Goal: Task Accomplishment & Management: Use online tool/utility

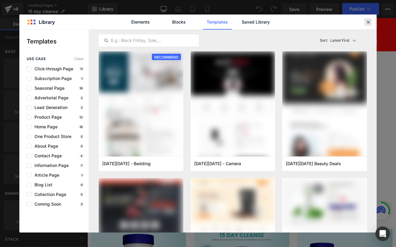
click at [369, 21] on icon at bounding box center [367, 21] width 5 height 5
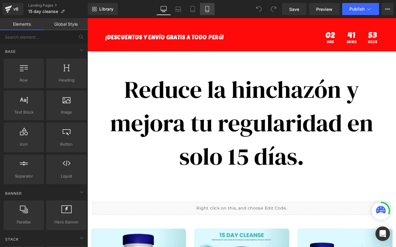
click at [206, 5] on link "Mobile" at bounding box center [207, 9] width 15 height 12
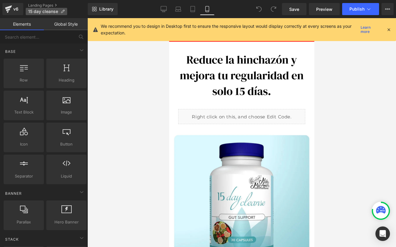
click at [45, 11] on span "15 day cleanse" at bounding box center [43, 11] width 30 height 5
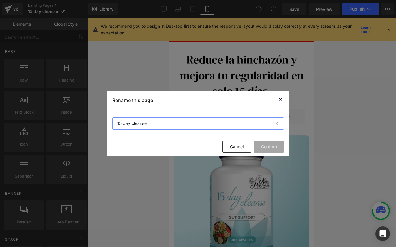
drag, startPoint x: 153, startPoint y: 126, endPoint x: 110, endPoint y: 124, distance: 43.0
click at [110, 124] on section "15 day cleanse" at bounding box center [197, 123] width 181 height 27
type input "selerb"
click at [264, 143] on button "Confirm" at bounding box center [269, 147] width 30 height 12
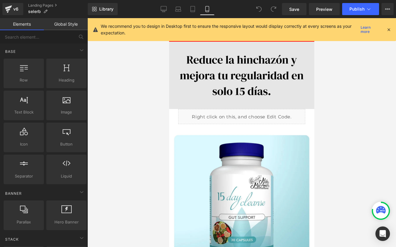
click at [255, 76] on img at bounding box center [241, 75] width 145 height 67
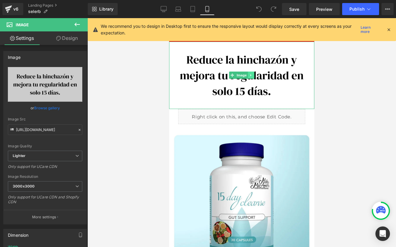
click at [251, 76] on icon at bounding box center [250, 75] width 3 height 4
click at [252, 76] on icon at bounding box center [253, 75] width 3 height 3
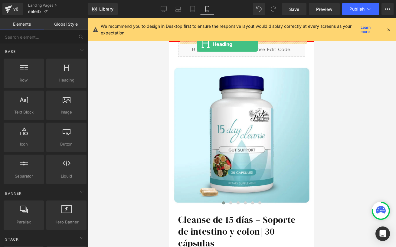
drag, startPoint x: 234, startPoint y: 102, endPoint x: 197, endPoint y: 44, distance: 68.3
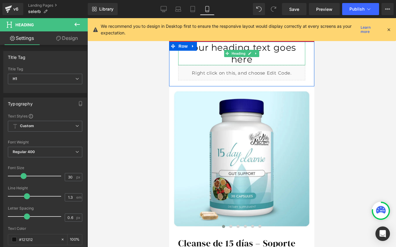
click at [283, 49] on h1 "Your heading text goes here" at bounding box center [241, 54] width 127 height 24
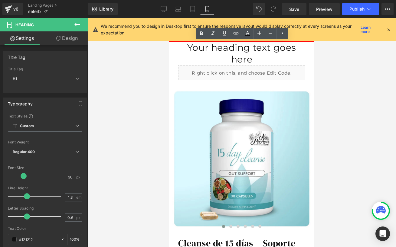
click at [321, 51] on div at bounding box center [241, 132] width 308 height 229
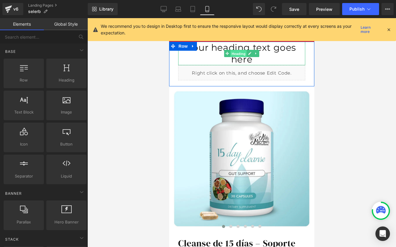
click at [239, 50] on span "Heading" at bounding box center [238, 53] width 16 height 7
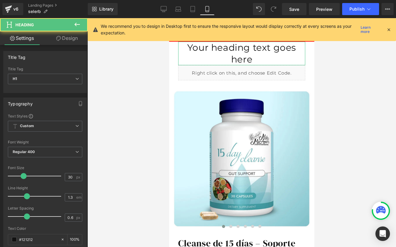
click at [68, 43] on link "Design" at bounding box center [67, 38] width 44 height 14
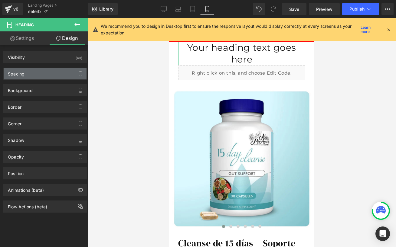
click at [35, 79] on div "Spacing" at bounding box center [45, 73] width 83 height 11
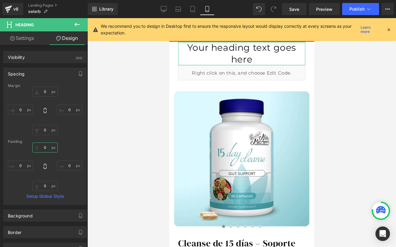
click at [45, 148] on input "0" at bounding box center [44, 148] width 25 height 10
type input "3-"
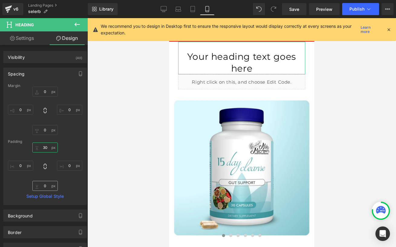
type input "30"
click at [43, 187] on input "0" at bounding box center [44, 186] width 25 height 10
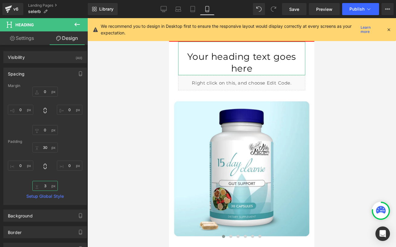
type input "30"
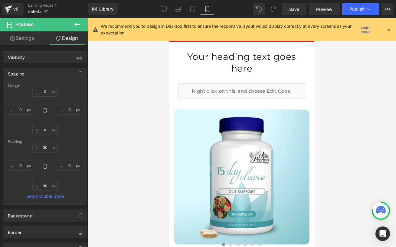
click at [337, 104] on div at bounding box center [241, 132] width 308 height 229
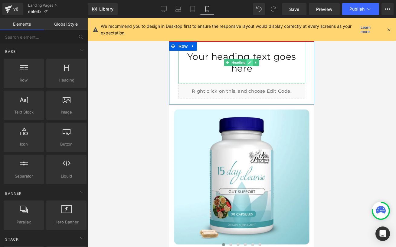
click at [248, 59] on link at bounding box center [250, 62] width 6 height 7
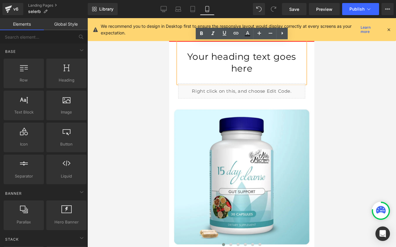
click at [145, 76] on div at bounding box center [241, 132] width 308 height 229
click at [348, 113] on div at bounding box center [241, 132] width 308 height 229
click at [112, 65] on div at bounding box center [241, 132] width 308 height 229
click at [285, 34] on icon at bounding box center [281, 33] width 7 height 7
click at [252, 54] on h1 "Your heading text goes here" at bounding box center [241, 63] width 127 height 24
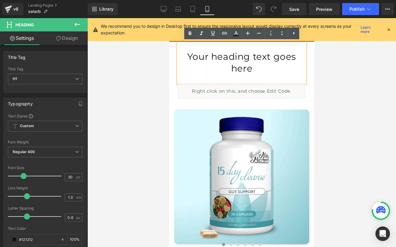
click at [323, 77] on div at bounding box center [241, 132] width 308 height 229
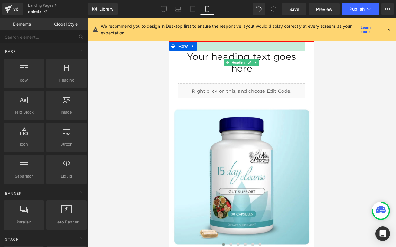
click at [232, 51] on h1 "Your heading text goes here" at bounding box center [241, 63] width 127 height 24
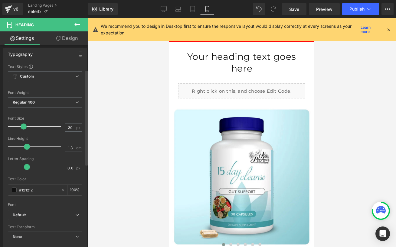
scroll to position [52, 0]
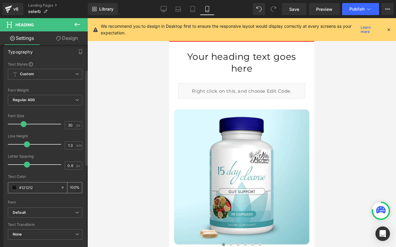
click at [40, 188] on input "#121212" at bounding box center [38, 187] width 39 height 7
click at [15, 188] on span at bounding box center [14, 187] width 5 height 5
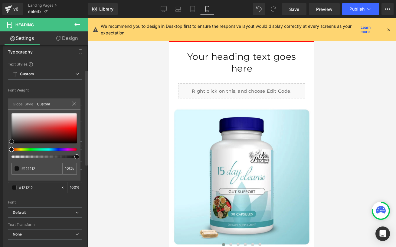
type input "#0f0f0f"
type input "#020202"
type input "#000000"
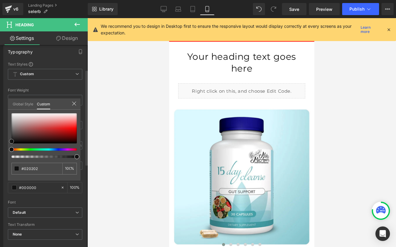
type input "#000000"
drag, startPoint x: 11, startPoint y: 141, endPoint x: 10, endPoint y: 150, distance: 9.2
click at [11, 150] on div at bounding box center [43, 135] width 65 height 45
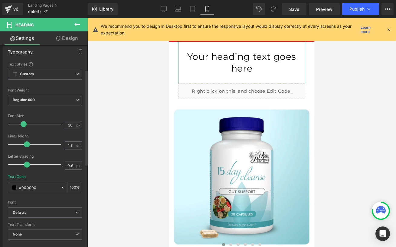
click at [63, 98] on span "Regular 400" at bounding box center [45, 100] width 74 height 11
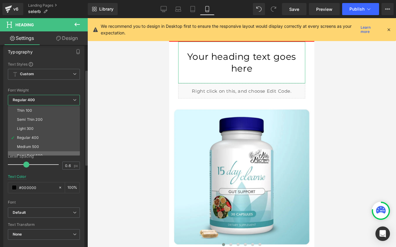
click at [24, 152] on li "Semi Bold 600" at bounding box center [45, 155] width 75 height 9
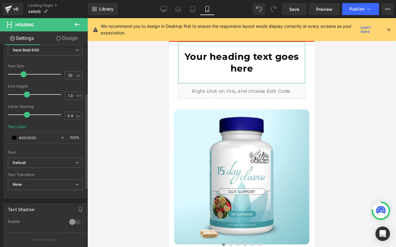
scroll to position [102, 0]
click at [41, 160] on b "Default" at bounding box center [44, 162] width 63 height 5
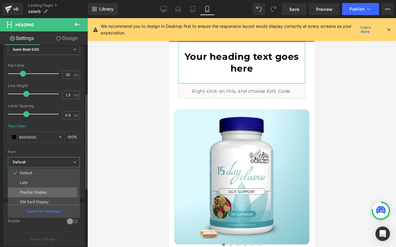
click at [32, 193] on p "Playfair Display" at bounding box center [33, 192] width 27 height 4
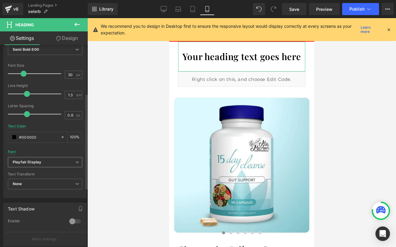
click at [39, 164] on icon "Playfair Display" at bounding box center [27, 162] width 28 height 5
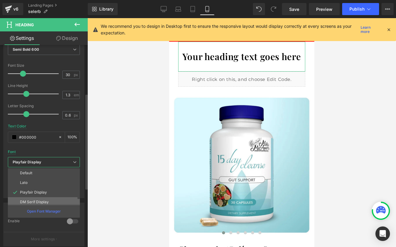
click at [36, 201] on p "DM Serif Display" at bounding box center [34, 202] width 29 height 4
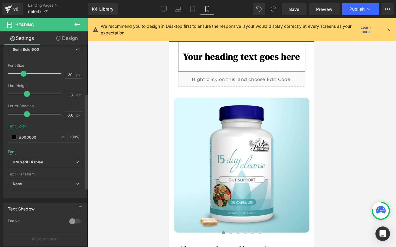
click at [44, 164] on b "DM Serif Display" at bounding box center [44, 162] width 63 height 5
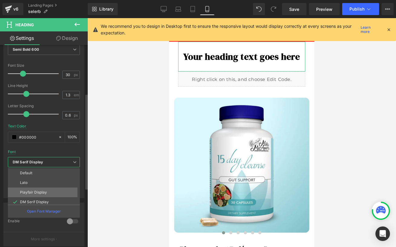
click at [34, 196] on li "Playfair Display" at bounding box center [45, 193] width 75 height 10
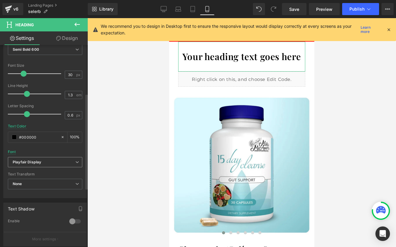
click at [45, 166] on span "Playfair Display" at bounding box center [45, 162] width 74 height 11
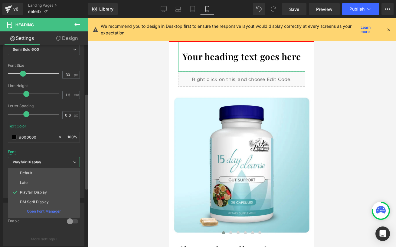
click at [50, 151] on div "Font Default Lato Playfair Display DM Serif Display Work Sans Poetsen One Playf…" at bounding box center [44, 84] width 72 height 146
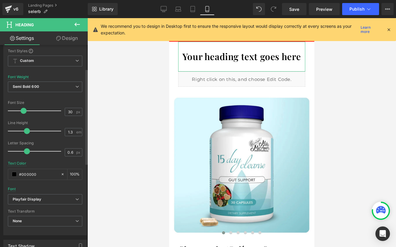
scroll to position [39, 0]
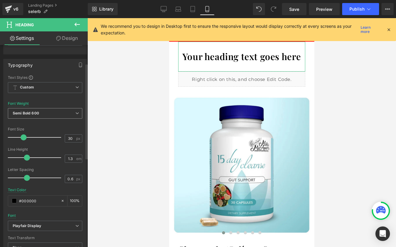
click at [46, 116] on span "Semi Bold 600" at bounding box center [45, 113] width 74 height 11
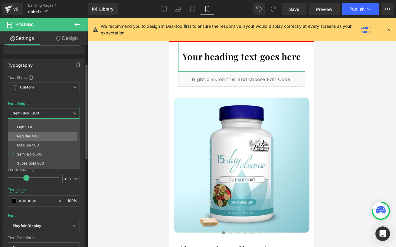
scroll to position [20, 0]
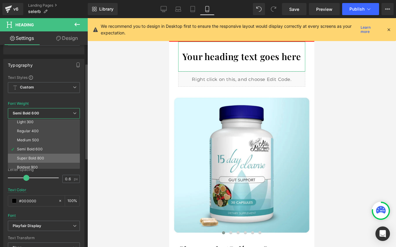
click at [35, 156] on div "Super Bold 800" at bounding box center [30, 158] width 27 height 4
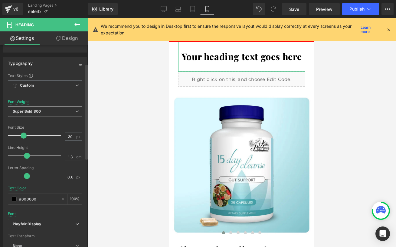
scroll to position [42, 0]
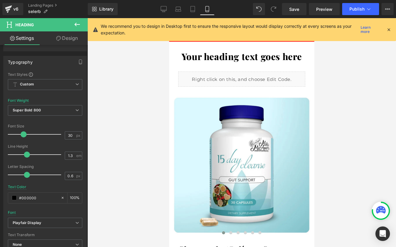
click at [337, 102] on div at bounding box center [241, 132] width 308 height 229
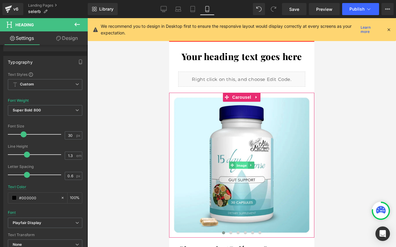
click at [235, 165] on span "Image" at bounding box center [241, 165] width 13 height 7
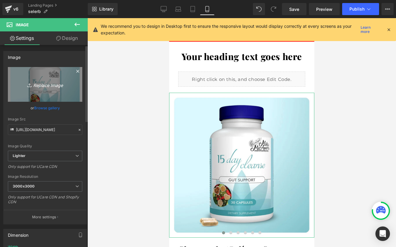
click at [40, 91] on link "Replace Image" at bounding box center [45, 84] width 74 height 35
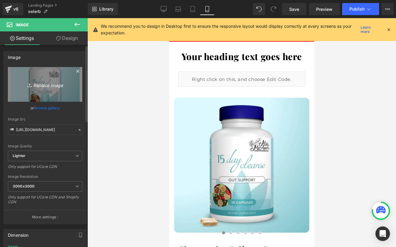
type input "C:\fakepath\1_39e91935-621c-4d5b-8d49-7f49cfcfef64.webp"
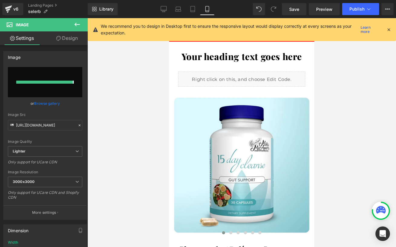
type input "[URL][DOMAIN_NAME]"
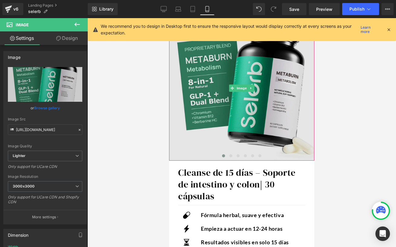
scroll to position [102, 0]
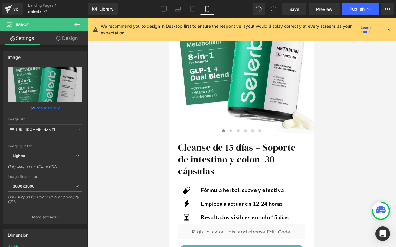
drag, startPoint x: 217, startPoint y: 168, endPoint x: 228, endPoint y: 163, distance: 11.9
click at [217, 168] on h1 "Cleanse de 15 días – Soporte de intestino y colon | 30 cápsulas" at bounding box center [241, 159] width 127 height 35
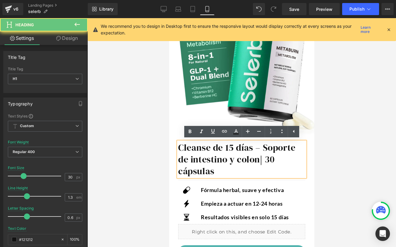
click at [239, 158] on h1 "Cleanse de 15 días – Soporte de intestino y colon | 30 cápsulas" at bounding box center [241, 159] width 127 height 35
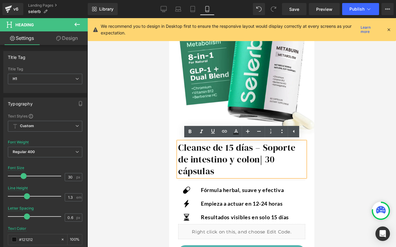
click at [257, 161] on h1 "Cleanse de 15 días – Soporte de intestino y colon | 30 cápsulas" at bounding box center [241, 159] width 127 height 35
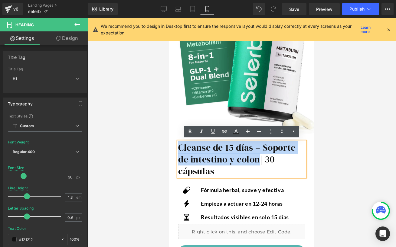
drag, startPoint x: 258, startPoint y: 161, endPoint x: 173, endPoint y: 146, distance: 86.8
click at [173, 146] on div "Cleanse de 15 días – Soporte de intestino y colon | 30 cápsulas Heading Separat…" at bounding box center [241, 188] width 145 height 104
paste div
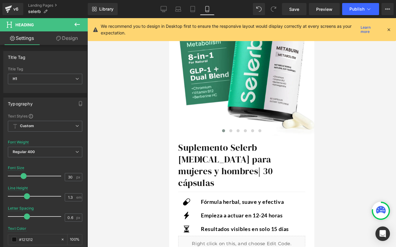
click at [326, 160] on div at bounding box center [241, 132] width 308 height 229
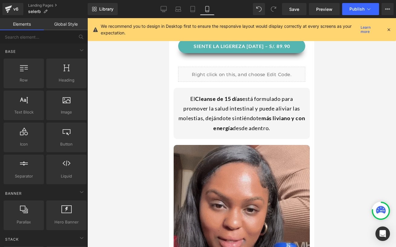
scroll to position [323, 0]
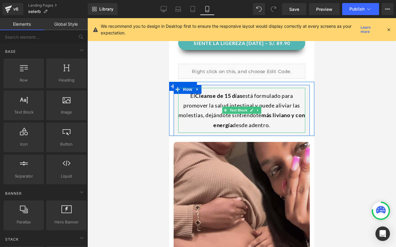
click at [253, 106] on div "El Cleanse de 15 días está formulado para promover la salud intestinal y puede …" at bounding box center [241, 110] width 127 height 45
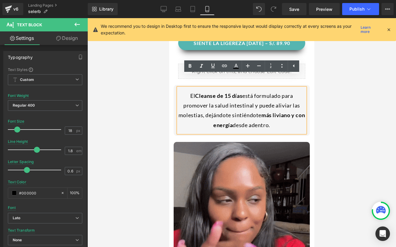
drag, startPoint x: 276, startPoint y: 113, endPoint x: 177, endPoint y: 74, distance: 107.0
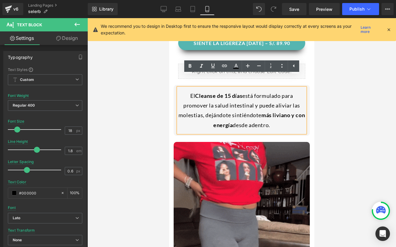
click at [177, 85] on div "El Cleanse de 15 días está formulado para promover la salud intestinal y puede …" at bounding box center [242, 109] width 136 height 48
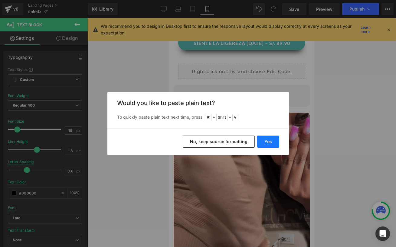
click at [265, 141] on button "Yes" at bounding box center [268, 142] width 22 height 12
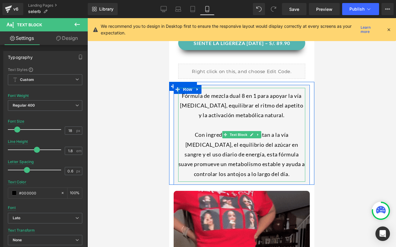
click at [206, 88] on div "Fórmula de mezcla dual 8 en 1 para apoyar la vía [MEDICAL_DATA], equilibrar el …" at bounding box center [241, 135] width 127 height 94
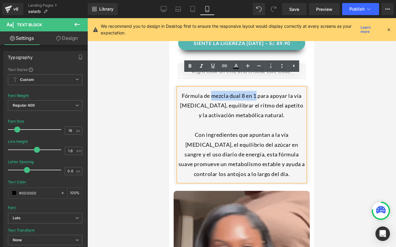
drag, startPoint x: 212, startPoint y: 85, endPoint x: 257, endPoint y: 84, distance: 45.0
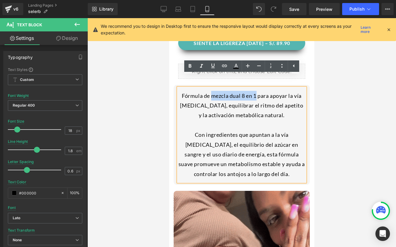
click at [257, 88] on div "Fórmula de mezcla dual 8 en 1 para apoyar la vía [MEDICAL_DATA], equilibrar el …" at bounding box center [241, 135] width 127 height 94
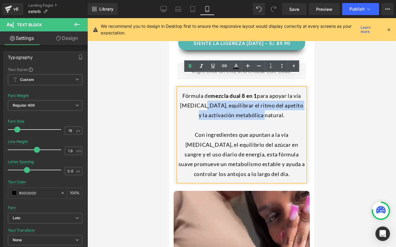
drag, startPoint x: 208, startPoint y: 94, endPoint x: 284, endPoint y: 105, distance: 76.4
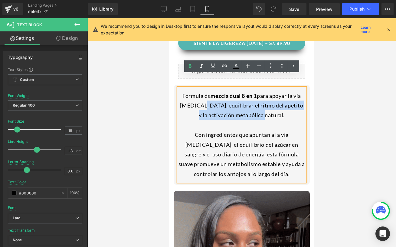
click at [284, 105] on div "Fórmula de mezcla dual 8 en 1 para apoyar la vía [MEDICAL_DATA], equilibrar el …" at bounding box center [241, 135] width 127 height 94
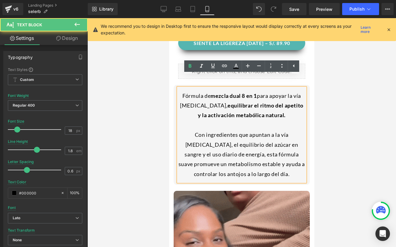
click at [240, 130] on div "Con ingredientes que apuntan a la vía [MEDICAL_DATA], el equilibrio del azúcar …" at bounding box center [241, 154] width 127 height 49
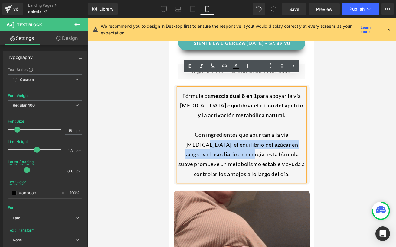
drag, startPoint x: 297, startPoint y: 124, endPoint x: 220, endPoint y: 141, distance: 78.6
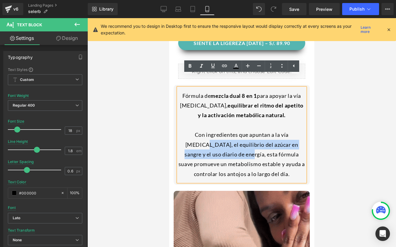
click at [220, 141] on div "Con ingredientes que apuntan a la vía [MEDICAL_DATA], el equilibrio del azúcar …" at bounding box center [241, 154] width 127 height 49
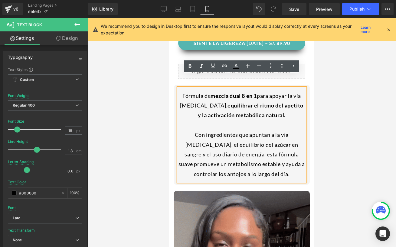
click at [233, 144] on div "Con ingredientes que apuntan a la vía [MEDICAL_DATA], el equilibrio del azúcar …" at bounding box center [241, 154] width 127 height 49
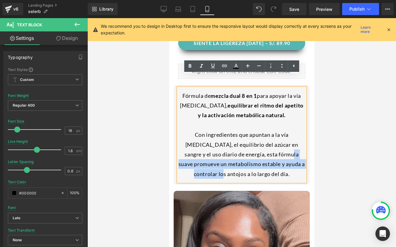
drag, startPoint x: 260, startPoint y: 144, endPoint x: 228, endPoint y: 161, distance: 36.1
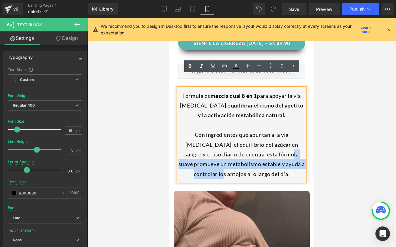
click at [228, 161] on div "Con ingredientes que apuntan a la vía [MEDICAL_DATA], el equilibrio del azúcar …" at bounding box center [241, 154] width 127 height 49
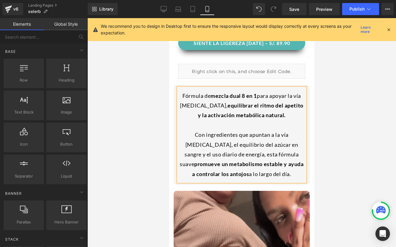
click at [325, 149] on div at bounding box center [241, 132] width 308 height 229
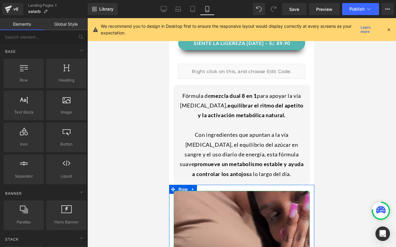
scroll to position [340, 0]
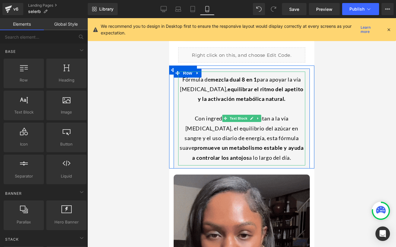
click at [217, 104] on div at bounding box center [241, 109] width 127 height 10
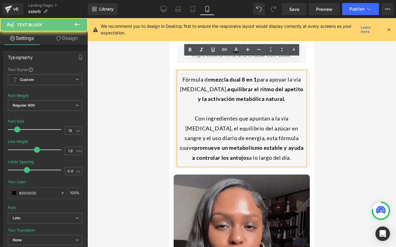
click at [218, 104] on div at bounding box center [241, 109] width 127 height 10
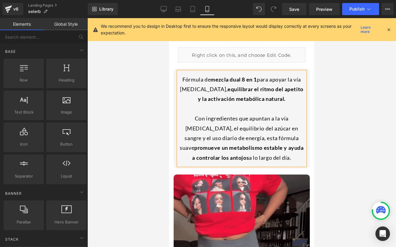
click at [335, 94] on div at bounding box center [241, 132] width 308 height 229
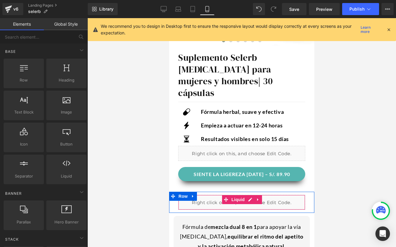
scroll to position [171, 0]
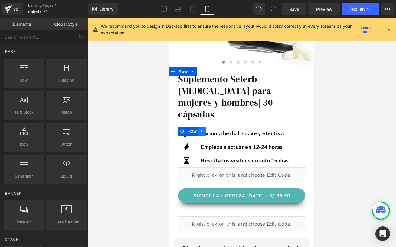
click at [203, 129] on icon at bounding box center [202, 131] width 4 height 5
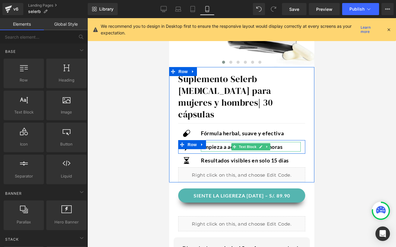
click at [288, 142] on div "Empieza a actuar en 12-24 horas" at bounding box center [251, 147] width 100 height 10
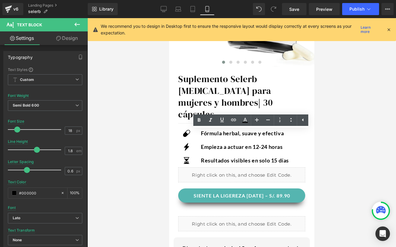
click at [326, 135] on div at bounding box center [241, 132] width 308 height 229
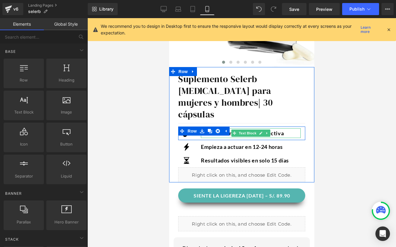
click at [287, 128] on p "Fórmula herbal, suave y efectiva" at bounding box center [251, 133] width 100 height 10
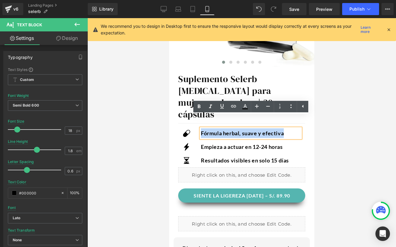
drag, startPoint x: 287, startPoint y: 121, endPoint x: 199, endPoint y: 117, distance: 88.1
click at [199, 127] on div "Icon Fórmula herbal, suave y efectiva Text Block Row" at bounding box center [241, 134] width 127 height 14
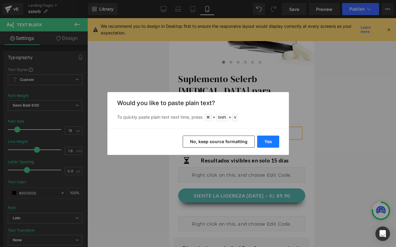
click at [263, 141] on button "Yes" at bounding box center [268, 142] width 22 height 12
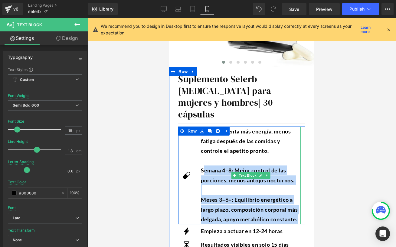
drag, startPoint x: 203, startPoint y: 158, endPoint x: 298, endPoint y: 209, distance: 108.6
click at [298, 209] on div "Día 3–7: Sienta más energía, menos fatiga después de las comidas y controle el …" at bounding box center [251, 176] width 100 height 98
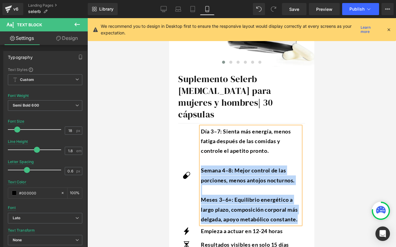
copy div "Semana 4–8: Mejor control de las porciones, menos antojos nocturnos. Meses 3–6+…"
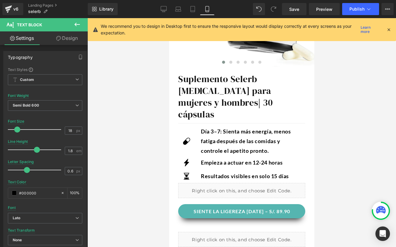
click at [350, 134] on div at bounding box center [241, 132] width 308 height 229
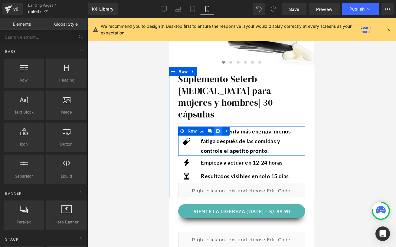
click at [219, 129] on icon at bounding box center [218, 131] width 4 height 4
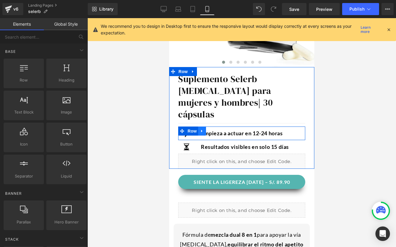
click at [203, 129] on icon at bounding box center [202, 131] width 4 height 5
click at [215, 127] on link at bounding box center [218, 131] width 8 height 9
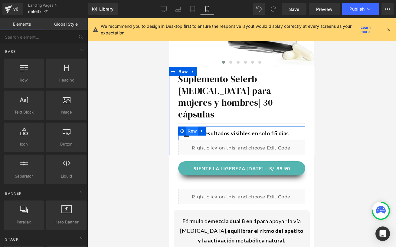
click at [193, 127] on span "Row" at bounding box center [192, 131] width 12 height 9
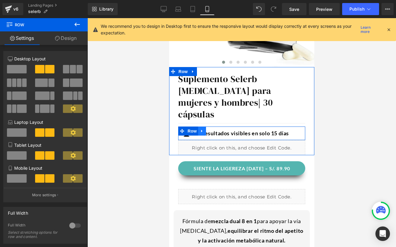
click at [200, 129] on icon at bounding box center [202, 131] width 4 height 5
click at [216, 129] on icon at bounding box center [218, 131] width 4 height 4
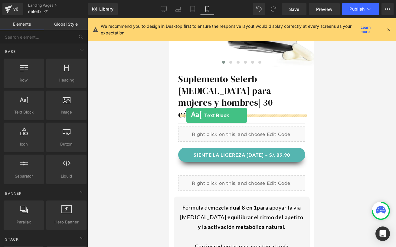
drag, startPoint x: 195, startPoint y: 121, endPoint x: 186, endPoint y: 115, distance: 10.3
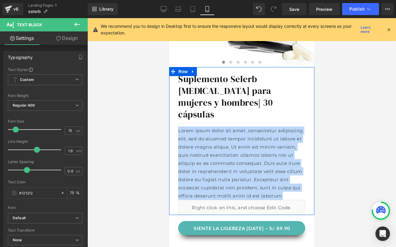
drag, startPoint x: 294, startPoint y: 176, endPoint x: 172, endPoint y: 122, distance: 133.9
click at [172, 122] on div "Suplemento Selerb [MEDICAL_DATA] para mujeres y hombres | 30 cápsulas Heading S…" at bounding box center [241, 141] width 145 height 148
paste div
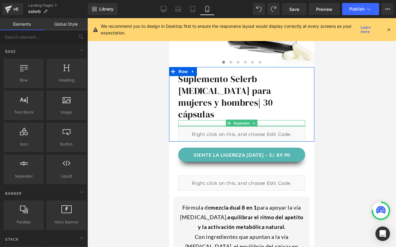
click at [297, 125] on div at bounding box center [241, 126] width 127 height 2
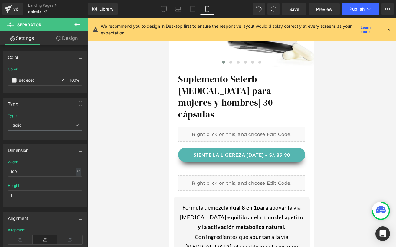
click at [77, 25] on icon at bounding box center [76, 24] width 7 height 7
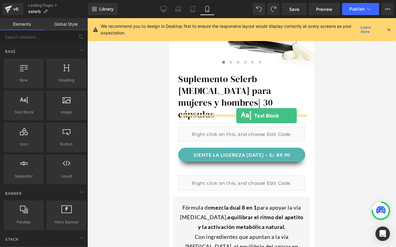
drag, startPoint x: 196, startPoint y: 132, endPoint x: 236, endPoint y: 116, distance: 43.5
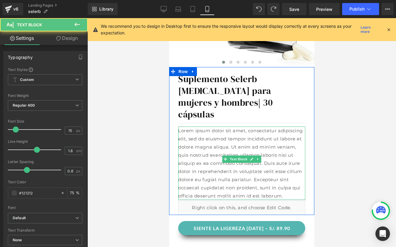
click at [217, 127] on p "Lorem ipsum dolor sit amet, consectetur adipiscing elit, sed do eiusmod tempor …" at bounding box center [241, 163] width 127 height 73
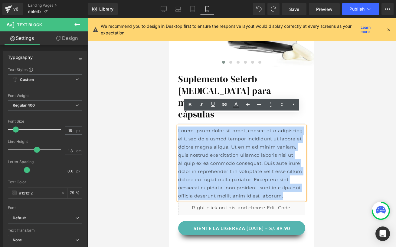
drag, startPoint x: 296, startPoint y: 177, endPoint x: 179, endPoint y: 119, distance: 131.1
click at [179, 127] on p "Lorem ipsum dolor sit amet, consectetur adipiscing elit, sed do eiusmod tempor …" at bounding box center [241, 163] width 127 height 73
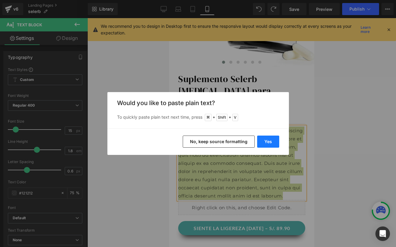
click at [274, 141] on button "Yes" at bounding box center [268, 142] width 22 height 12
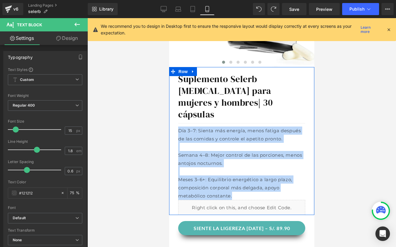
drag, startPoint x: 219, startPoint y: 180, endPoint x: 176, endPoint y: 122, distance: 73.0
click at [176, 122] on div "Suplemento Selerb [MEDICAL_DATA] para mujeres y hombres | 30 cápsulas Heading S…" at bounding box center [242, 144] width 136 height 142
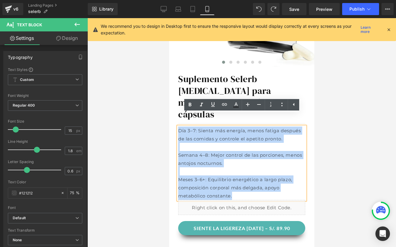
click at [300, 167] on p at bounding box center [241, 171] width 127 height 8
drag, startPoint x: 218, startPoint y: 184, endPoint x: 169, endPoint y: 113, distance: 85.9
click at [169, 113] on div "Suplemento Selerb [MEDICAL_DATA] para mujeres y hombres | 30 cápsulas Heading S…" at bounding box center [241, 141] width 145 height 148
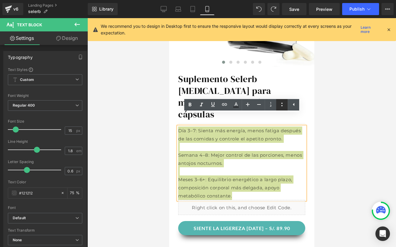
click at [279, 107] on icon at bounding box center [281, 104] width 7 height 7
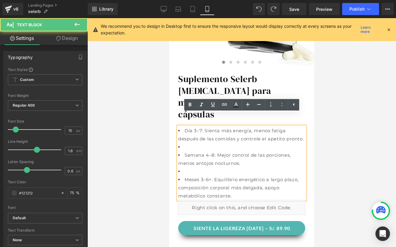
click at [194, 143] on li at bounding box center [241, 147] width 127 height 8
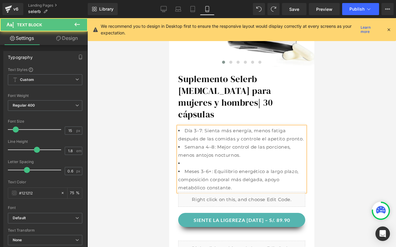
click at [190, 159] on li at bounding box center [241, 163] width 127 height 8
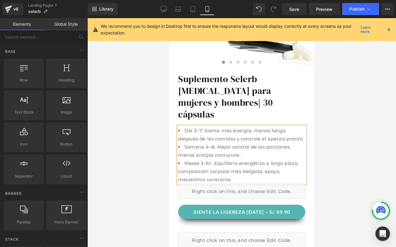
click at [337, 149] on div at bounding box center [241, 132] width 308 height 229
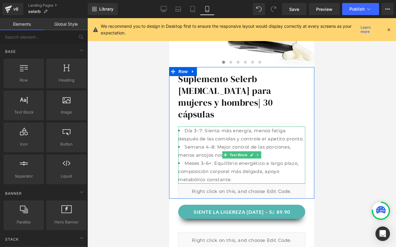
click at [184, 159] on li "Meses 3–6+: Equilibrio energético a largo plazo, composición corporal más delga…" at bounding box center [241, 171] width 127 height 24
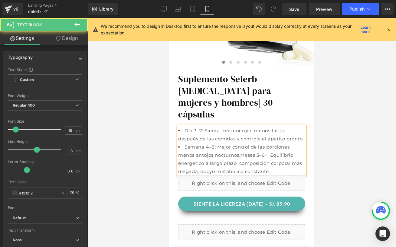
click at [186, 143] on li "Semana 4–8: Mejor control de las porciones, menos antojos nocturnos.Meses 3–6+:…" at bounding box center [241, 159] width 127 height 33
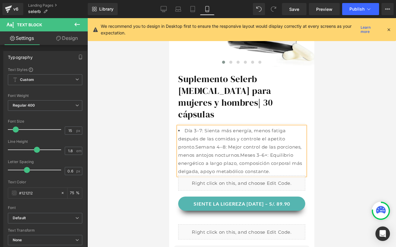
click at [184, 127] on li "Día 3–7: Sienta más energía, menos fatiga después de las comidas y controle el …" at bounding box center [241, 151] width 127 height 49
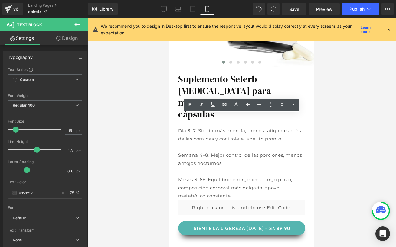
click at [323, 141] on div at bounding box center [241, 132] width 308 height 229
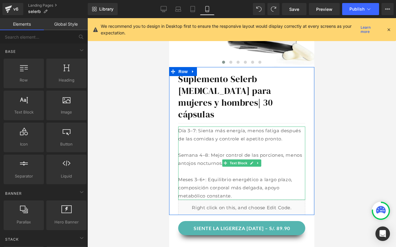
click at [208, 176] on p "Meses 3–6+: Equilibrio energético a largo plazo, composición corporal más delga…" at bounding box center [241, 188] width 127 height 24
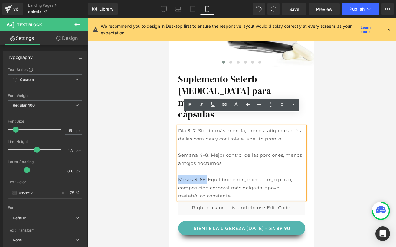
drag, startPoint x: 206, startPoint y: 167, endPoint x: 178, endPoint y: 166, distance: 28.2
click at [178, 176] on p "Meses 3–6+: Equilibrio energético a largo plazo, composición corporal más delga…" at bounding box center [241, 188] width 127 height 24
drag, startPoint x: 207, startPoint y: 144, endPoint x: 179, endPoint y: 143, distance: 28.1
click at [179, 151] on p "Semana 4–8: Mejor control de las porciones, menos antojos nocturnos." at bounding box center [241, 159] width 127 height 16
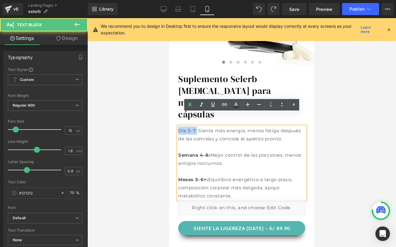
drag, startPoint x: 197, startPoint y: 118, endPoint x: 174, endPoint y: 118, distance: 22.7
click at [174, 118] on div "Suplemento Selerb [MEDICAL_DATA] para mujeres y hombres | 30 cápsulas Heading S…" at bounding box center [242, 144] width 136 height 142
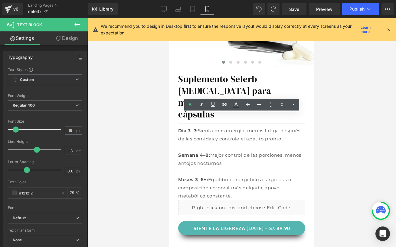
click at [328, 149] on div at bounding box center [241, 132] width 308 height 229
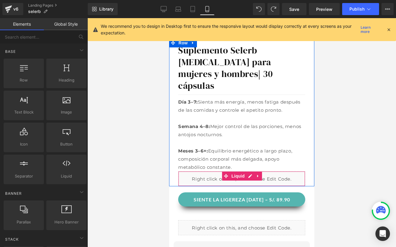
scroll to position [204, 0]
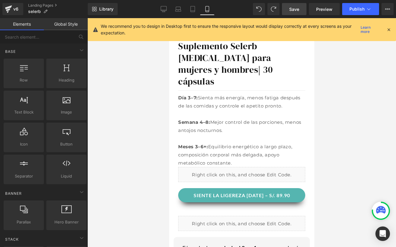
click at [301, 8] on link "Save" at bounding box center [294, 9] width 24 height 12
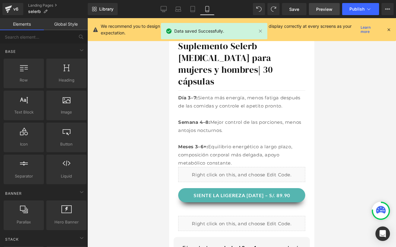
click at [330, 11] on span "Preview" at bounding box center [324, 9] width 16 height 6
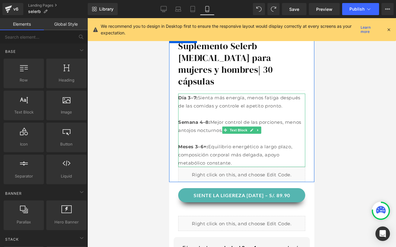
click at [200, 152] on p "Meses 3–6+: Equilibrio energético a largo plazo, composición corporal más delga…" at bounding box center [241, 155] width 127 height 24
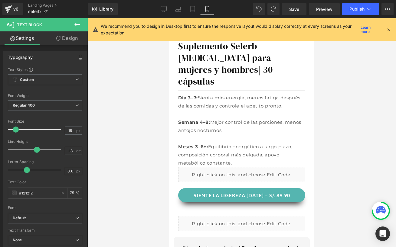
click at [68, 39] on link "Design" at bounding box center [67, 38] width 44 height 14
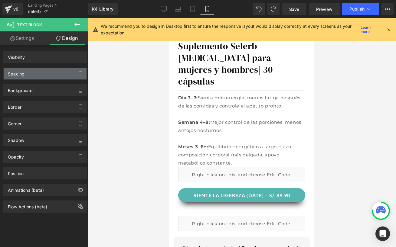
click at [31, 74] on div "Spacing" at bounding box center [45, 73] width 83 height 11
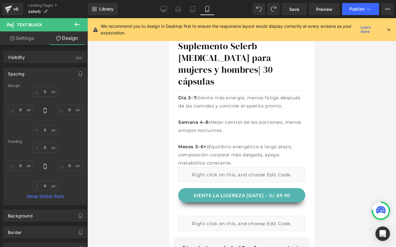
type input "0"
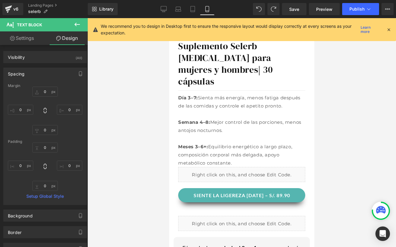
type input "0"
click at [45, 192] on div "Margin 0px 0 0px 0 0px 0 0px 0 [GEOGRAPHIC_DATA] 0px 0 0px 0 0px 0 0px 0 Setup …" at bounding box center [45, 144] width 83 height 121
click at [45, 189] on input "0" at bounding box center [44, 186] width 25 height 10
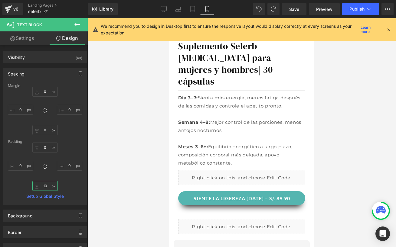
type input "1"
type input "15"
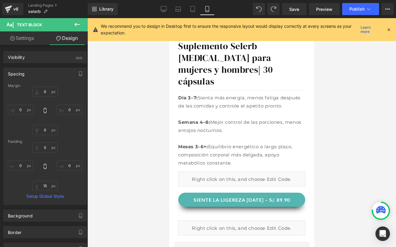
click at [360, 141] on div at bounding box center [241, 132] width 308 height 229
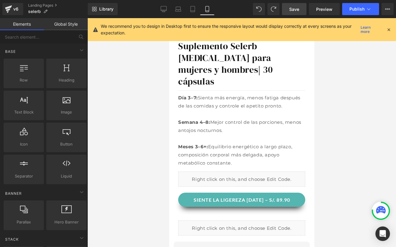
click at [285, 7] on link "Save" at bounding box center [294, 9] width 24 height 12
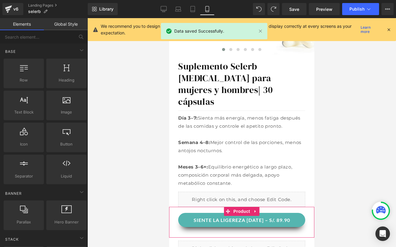
scroll to position [187, 0]
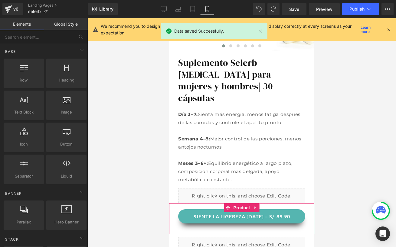
click at [185, 209] on button "SIENTE LA LIGEREZA [DATE] – S/. 89.90" at bounding box center [241, 216] width 127 height 14
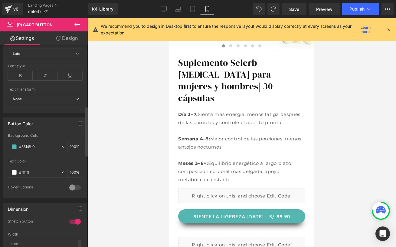
scroll to position [249, 0]
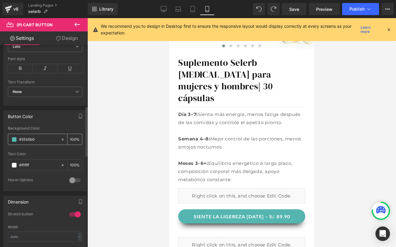
click at [45, 141] on input "#55b5b0" at bounding box center [38, 139] width 39 height 7
click at [16, 140] on span at bounding box center [14, 139] width 5 height 5
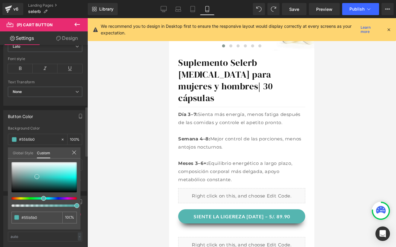
type input "#54b47c"
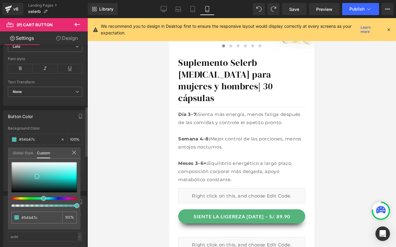
click at [35, 199] on div at bounding box center [41, 198] width 65 height 2
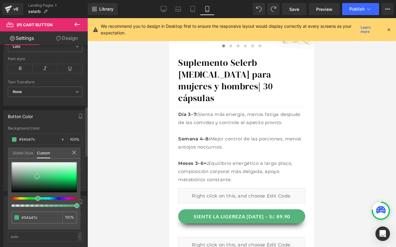
type input "#54b469"
click at [33, 199] on div at bounding box center [41, 198] width 65 height 2
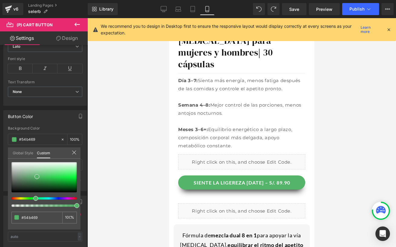
scroll to position [254, 0]
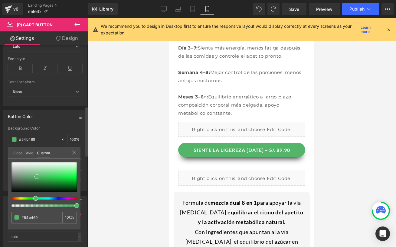
type input "#60b454"
click at [30, 199] on div at bounding box center [41, 198] width 65 height 2
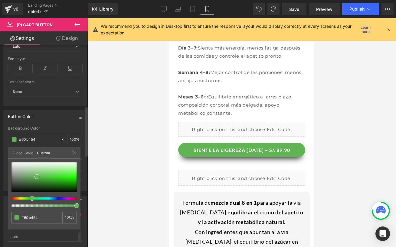
type input "#54b45c"
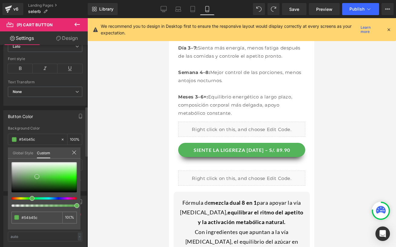
click at [32, 199] on span at bounding box center [32, 198] width 5 height 5
type input "#54b4a7"
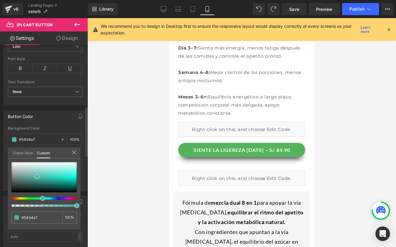
click at [40, 199] on div at bounding box center [41, 198] width 65 height 2
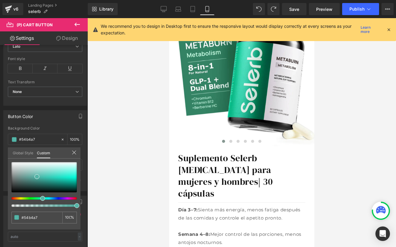
scroll to position [129, 0]
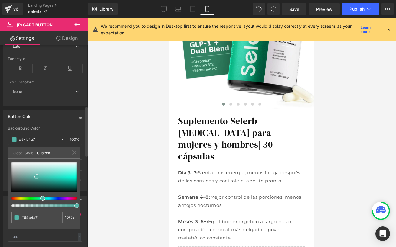
type input "#54b491"
click at [38, 199] on div at bounding box center [41, 198] width 65 height 2
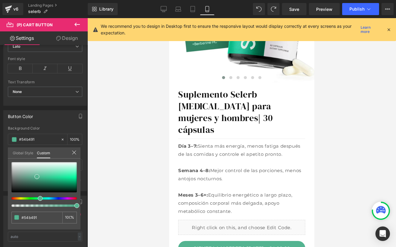
scroll to position [154, 0]
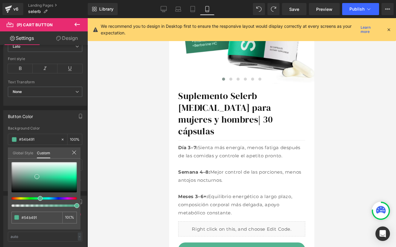
drag, startPoint x: 49, startPoint y: 217, endPoint x: -2, endPoint y: 216, distance: 51.1
click at [0, 216] on html "Text Block You are previewing how the will restyle your page. You can not edit …" at bounding box center [198, 123] width 396 height 247
click at [130, 200] on div at bounding box center [241, 132] width 308 height 229
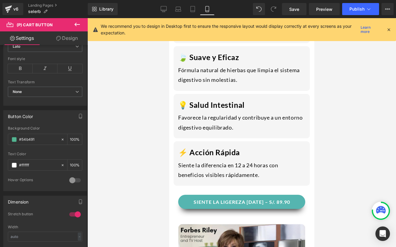
scroll to position [818, 0]
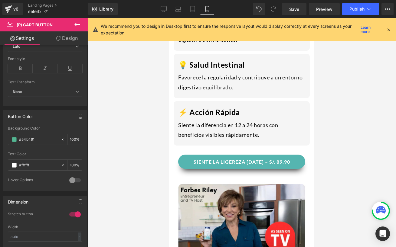
click at [185, 155] on button "SIENTE LA LIGEREZA [DATE] – S/. 89.90" at bounding box center [241, 162] width 127 height 14
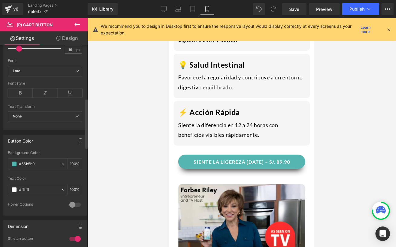
scroll to position [226, 0]
drag, startPoint x: 41, startPoint y: 163, endPoint x: 10, endPoint y: 163, distance: 30.8
click at [10, 163] on div "#55b5b0" at bounding box center [34, 163] width 52 height 11
paste input "4b491"
type input "#54b491"
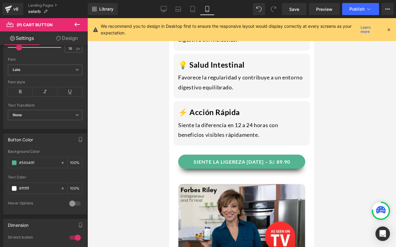
click at [158, 174] on div at bounding box center [241, 132] width 308 height 229
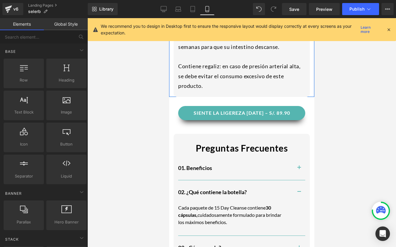
scroll to position [1163, 0]
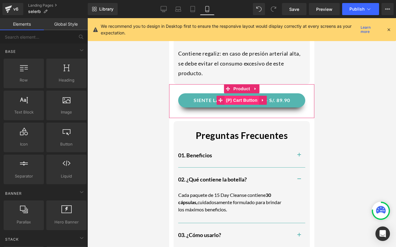
click at [239, 96] on span "(P) Cart Button" at bounding box center [241, 100] width 34 height 9
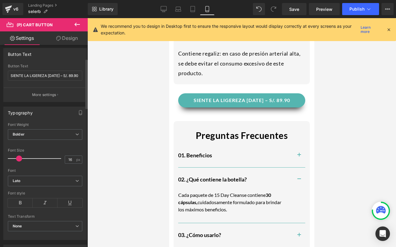
scroll to position [196, 0]
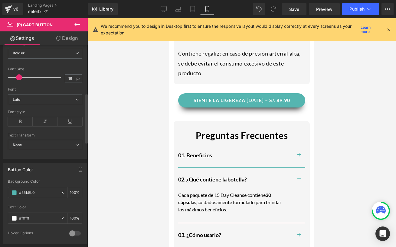
drag, startPoint x: 45, startPoint y: 192, endPoint x: 8, endPoint y: 192, distance: 37.8
click at [8, 192] on div "rgb(85, 181, 176) Background Color #55b5b0 100 % #ffffff Text Color #ffffff 100…" at bounding box center [45, 212] width 83 height 65
paste input "4b491"
type input "#54b491"
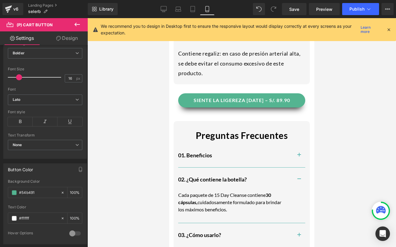
click at [138, 126] on div at bounding box center [241, 132] width 308 height 229
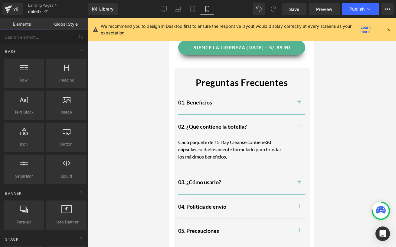
scroll to position [1335, 0]
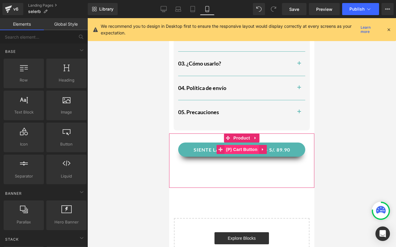
click at [238, 145] on span "(P) Cart Button" at bounding box center [241, 149] width 34 height 9
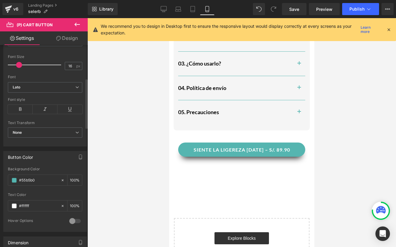
scroll to position [226, 0]
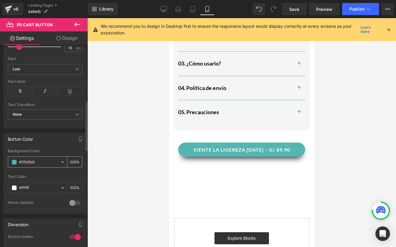
drag, startPoint x: 45, startPoint y: 160, endPoint x: 57, endPoint y: 160, distance: 12.4
click at [57, 160] on div "#55b5b0" at bounding box center [34, 162] width 52 height 11
paste input "4b491"
type input "#54b491"
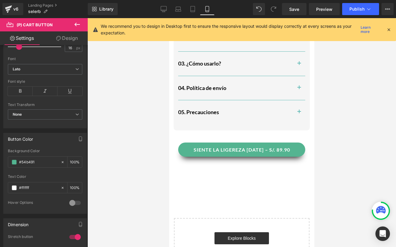
click at [138, 138] on div at bounding box center [241, 132] width 308 height 229
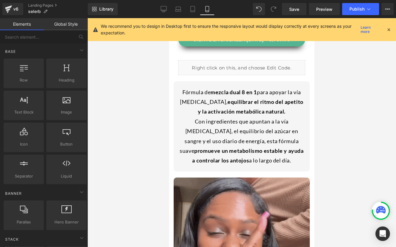
scroll to position [474, 0]
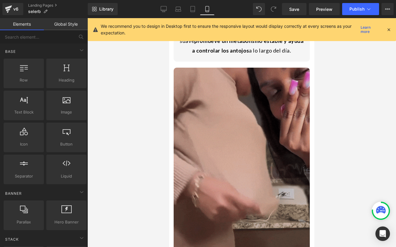
click at [242, 140] on img at bounding box center [242, 160] width 136 height 184
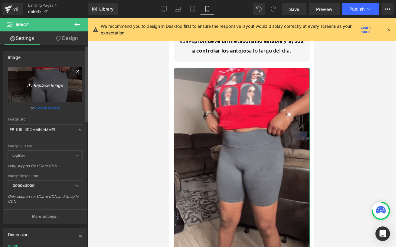
click at [47, 86] on icon "Replace Image" at bounding box center [45, 85] width 48 height 8
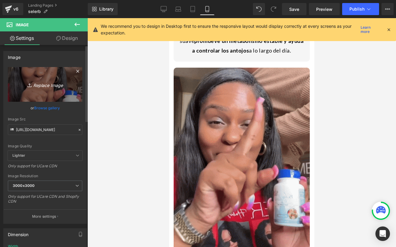
type input "C:\fakepath\2_5b57bda9-5c84-4690-a81f-1ebc50739e41.webp"
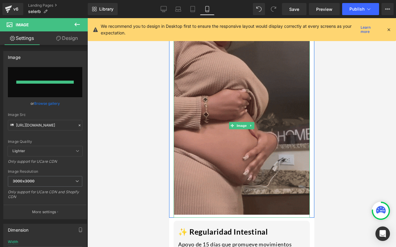
type input "[URL][DOMAIN_NAME]"
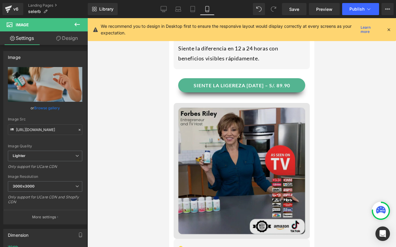
scroll to position [812, 0]
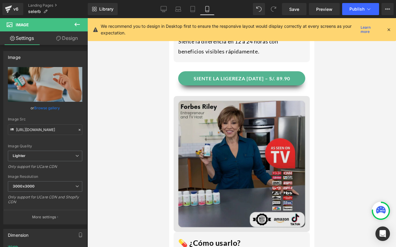
click at [236, 153] on div "Image" at bounding box center [242, 164] width 136 height 136
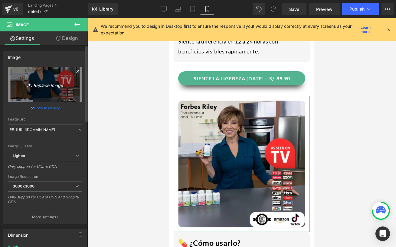
click at [43, 88] on icon "Replace Image" at bounding box center [45, 85] width 48 height 8
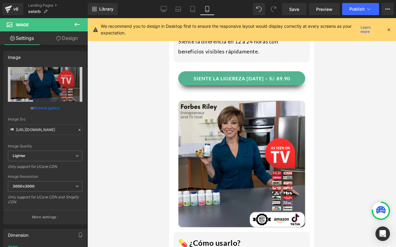
type input "C:\fakepath\48cd5cbd5e1776464423d35b7e0fdd73_02be6354-575c-4439-8248-c580399c1c…"
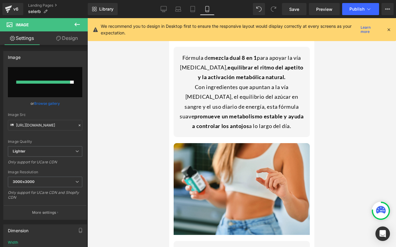
type input "[URL][DOMAIN_NAME]"
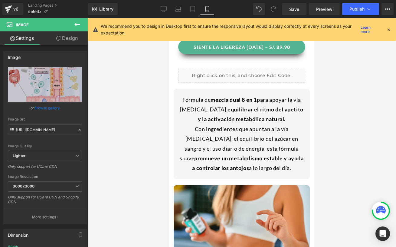
scroll to position [313, 0]
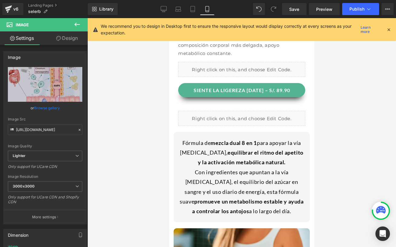
click at [284, 148] on div "Fórmula de mezcla dual 8 en 1 para apoyar la vía [MEDICAL_DATA], equilibrar el …" at bounding box center [241, 177] width 127 height 84
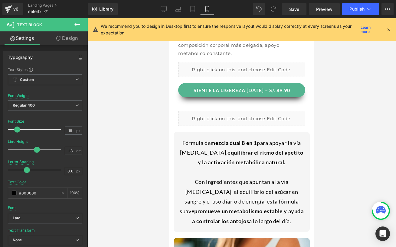
click at [352, 140] on div at bounding box center [241, 132] width 308 height 229
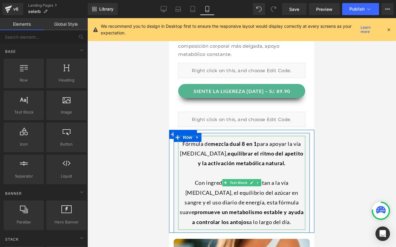
scroll to position [312, 0]
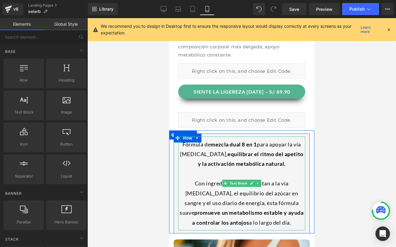
click at [248, 169] on div "Con ingredientes que apuntan a la vía [MEDICAL_DATA], el equilibrio del azúcar …" at bounding box center [241, 198] width 127 height 59
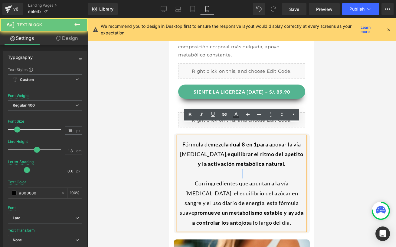
click at [248, 169] on div "Con ingredientes que apuntan a la vía [MEDICAL_DATA], el equilibrio del azúcar …" at bounding box center [241, 198] width 127 height 59
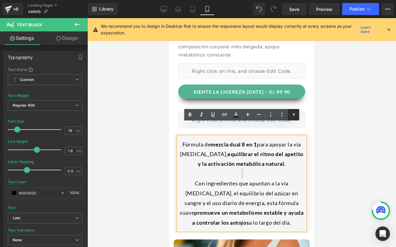
click at [295, 116] on icon at bounding box center [293, 114] width 7 height 7
click at [282, 114] on icon at bounding box center [281, 114] width 7 height 7
click at [257, 115] on icon at bounding box center [259, 114] width 4 height 1
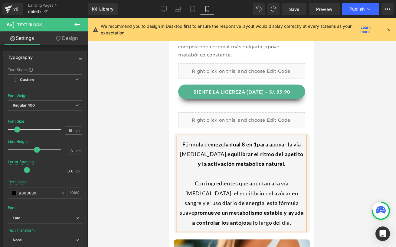
drag, startPoint x: 239, startPoint y: 162, endPoint x: 227, endPoint y: 163, distance: 11.5
click at [227, 169] on div "Con ingredientes que apuntan a la vía [MEDICAL_DATA], el equilibrio del azúcar …" at bounding box center [241, 198] width 127 height 59
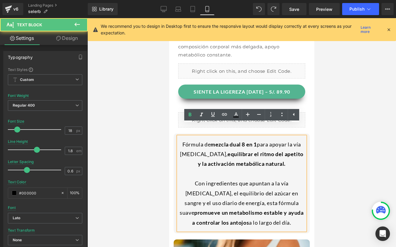
click at [245, 169] on div "Con ingredientes que apuntan a la vía [MEDICAL_DATA], el equilibrio del azúcar …" at bounding box center [241, 198] width 127 height 59
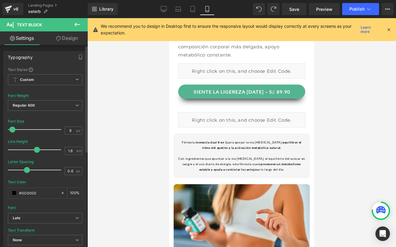
drag, startPoint x: 20, startPoint y: 130, endPoint x: 12, endPoint y: 130, distance: 7.3
click at [12, 130] on div at bounding box center [36, 130] width 50 height 12
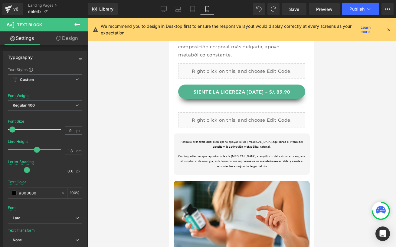
type input "18"
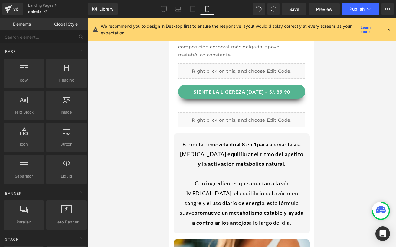
click at [343, 147] on div at bounding box center [241, 132] width 308 height 229
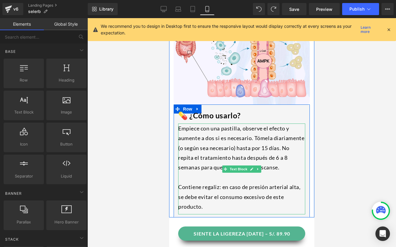
scroll to position [921, 0]
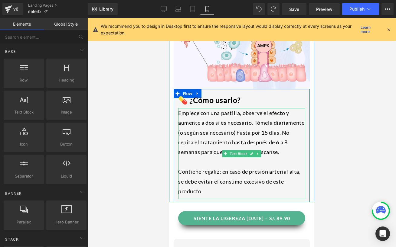
click at [218, 182] on div "Contiene regaliz: en caso de presión arterial alta, se debe evitar el consumo e…" at bounding box center [241, 181] width 127 height 29
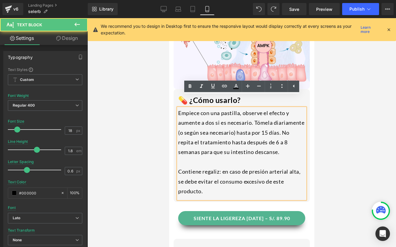
click at [213, 181] on div "Contiene regaliz: en caso de presión arterial alta, se debe evitar el consumo e…" at bounding box center [241, 181] width 127 height 29
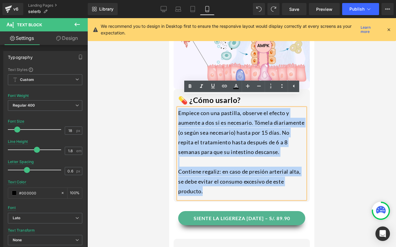
drag, startPoint x: 213, startPoint y: 181, endPoint x: 178, endPoint y: 104, distance: 84.4
click at [178, 108] on div "Empiece con una pastilla, observe el efecto y aumente a dos si es necesario. Tó…" at bounding box center [241, 153] width 127 height 91
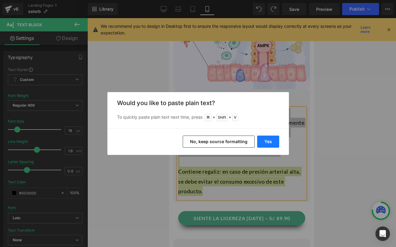
click at [265, 145] on button "Yes" at bounding box center [268, 142] width 22 height 12
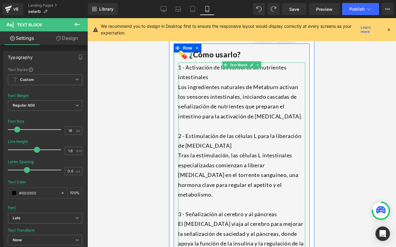
scroll to position [967, 0]
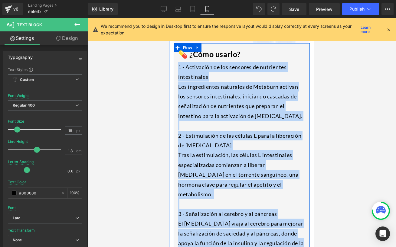
drag, startPoint x: 204, startPoint y: 229, endPoint x: 176, endPoint y: 57, distance: 174.3
click at [176, 57] on div "💊 ¿Cómo usarlo? Heading 1 - Activación de los sensores de nutrientes intestinal…" at bounding box center [242, 152] width 136 height 218
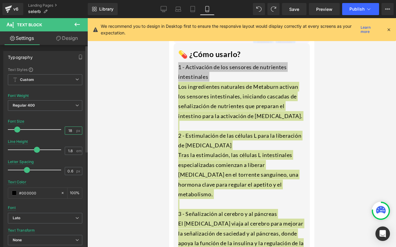
click at [69, 132] on input "18" at bounding box center [70, 131] width 11 height 8
type input "15"
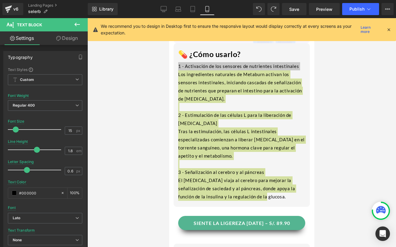
click at [323, 123] on div at bounding box center [241, 132] width 308 height 229
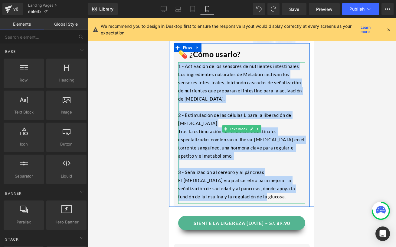
click at [254, 168] on div "3 - Señalización al cerebro y al páncreas" at bounding box center [241, 172] width 127 height 8
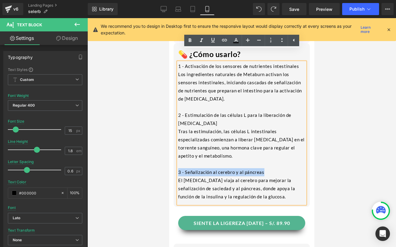
drag, startPoint x: 266, startPoint y: 151, endPoint x: 171, endPoint y: 149, distance: 94.9
click at [171, 149] on div "Image 💊 ¿Cómo usarlo? Heading 1 - Activación de los sensores de nutrientes inte…" at bounding box center [241, 79] width 145 height 255
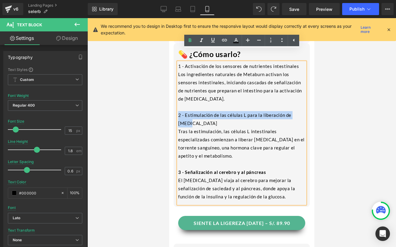
drag, startPoint x: 179, startPoint y: 102, endPoint x: 304, endPoint y: 103, distance: 125.5
click at [304, 111] on div "2 - Estimulación de las células L para la liberación de [MEDICAL_DATA]" at bounding box center [241, 119] width 127 height 16
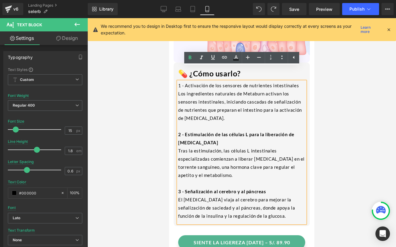
scroll to position [945, 0]
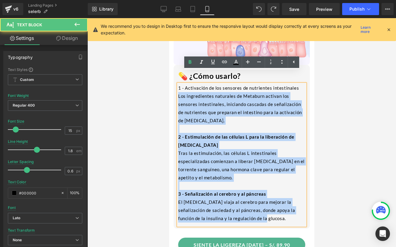
drag, startPoint x: 177, startPoint y: 77, endPoint x: 298, endPoint y: 77, distance: 120.6
click at [298, 84] on div "1 - Activación de los sensores de nutrientes intestinales Los ingredientes natu…" at bounding box center [241, 155] width 127 height 142
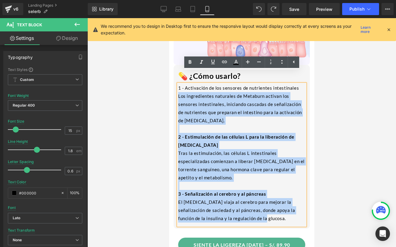
click at [298, 84] on div "1 - Activación de los sensores de nutrientes intestinales Los ingredientes natu…" at bounding box center [241, 155] width 127 height 142
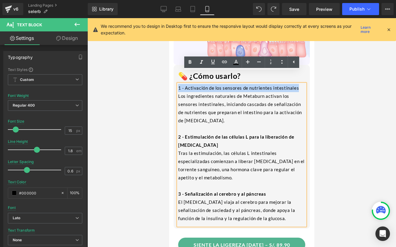
drag, startPoint x: 298, startPoint y: 77, endPoint x: 179, endPoint y: 76, distance: 119.4
click at [179, 84] on div "1 - Activación de los sensores de nutrientes intestinales Los ingredientes natu…" at bounding box center [241, 155] width 127 height 142
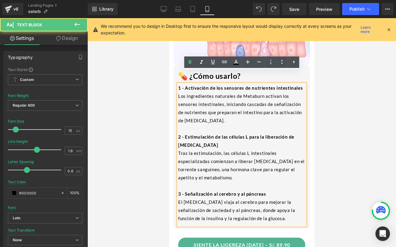
click at [179, 93] on div "Los ingredientes naturales de Metaburn activan los sensores intestinales, inici…" at bounding box center [241, 108] width 127 height 33
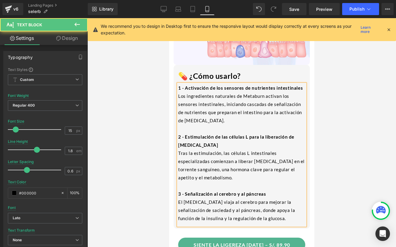
click at [178, 150] on div "Tras la estimulación, las células L intestinales especializadas comienzan a lib…" at bounding box center [241, 165] width 127 height 33
click at [183, 85] on strong "1 - Activación de los sensores de nutrientes intestinales" at bounding box center [240, 87] width 125 height 5
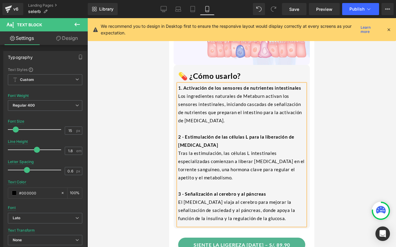
click at [182, 134] on strong "2 - Estimulación de las células L para la liberación de [MEDICAL_DATA]" at bounding box center [236, 141] width 116 height 14
click at [183, 191] on strong "3 - Señalización al cerebro y al páncreas" at bounding box center [222, 193] width 88 height 5
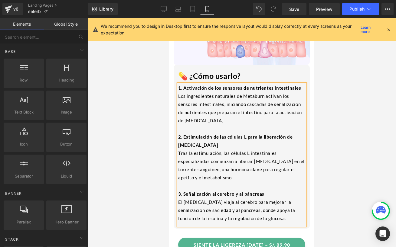
click at [336, 165] on div at bounding box center [241, 132] width 308 height 229
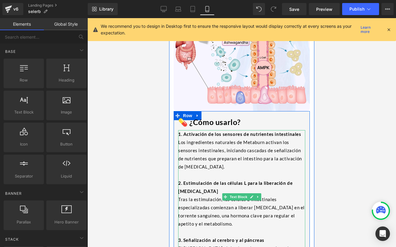
scroll to position [880, 0]
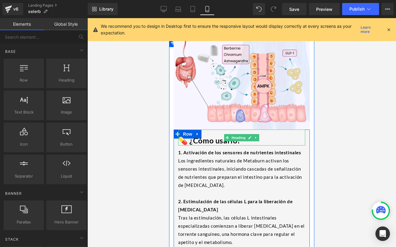
click at [226, 136] on h1 "💊 ¿Cómo usarlo?" at bounding box center [241, 141] width 127 height 10
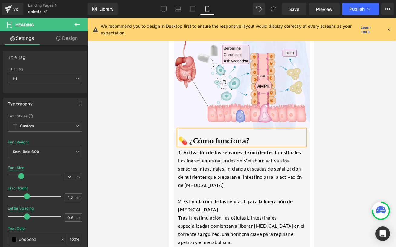
click at [371, 113] on div at bounding box center [241, 132] width 308 height 229
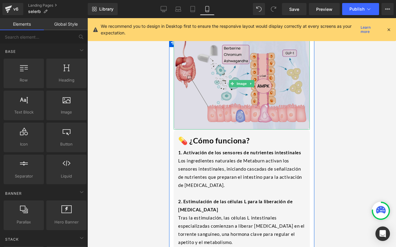
click at [280, 112] on img at bounding box center [242, 84] width 136 height 92
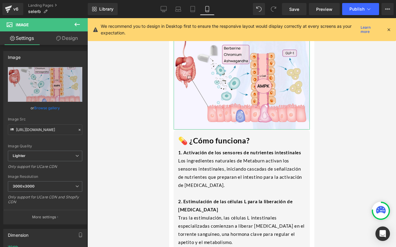
click at [69, 43] on link "Design" at bounding box center [67, 38] width 44 height 14
click at [0, 0] on div "Spacing" at bounding box center [0, 0] width 0 height 0
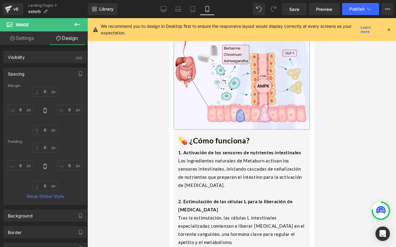
type input "0"
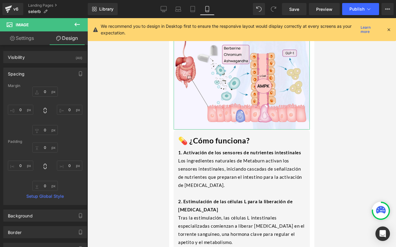
type input "0"
click at [47, 183] on input "0" at bounding box center [44, 186] width 25 height 10
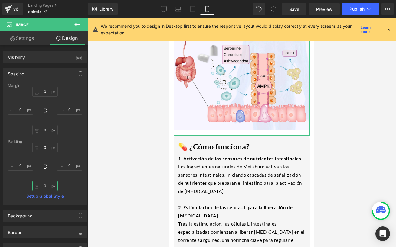
type input "10"
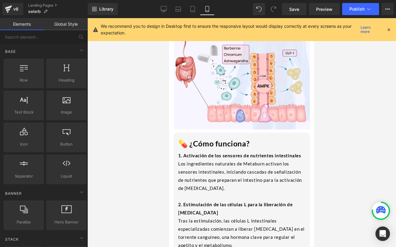
click at [348, 124] on div at bounding box center [241, 132] width 308 height 229
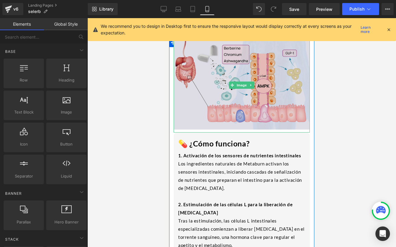
click at [206, 100] on img at bounding box center [242, 85] width 136 height 95
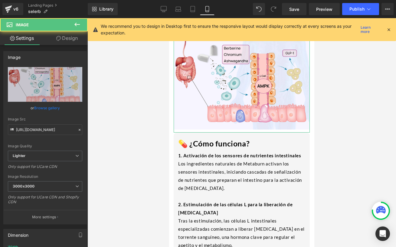
click at [62, 41] on link "Design" at bounding box center [67, 38] width 44 height 14
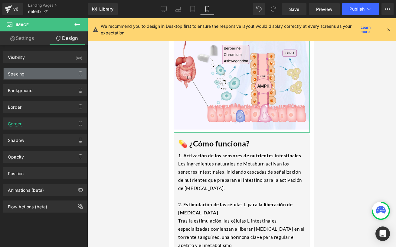
click at [41, 74] on div "Spacing" at bounding box center [45, 73] width 83 height 11
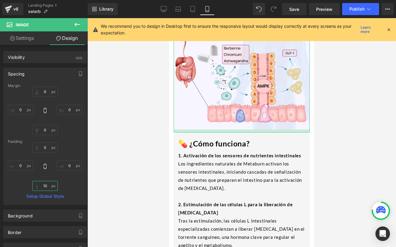
click at [49, 187] on input "10" at bounding box center [44, 186] width 25 height 10
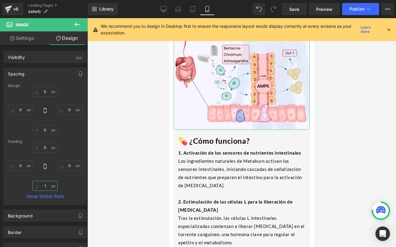
type input "15"
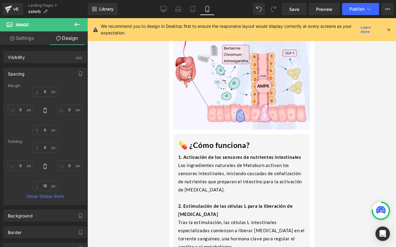
click at [357, 150] on div at bounding box center [241, 132] width 308 height 229
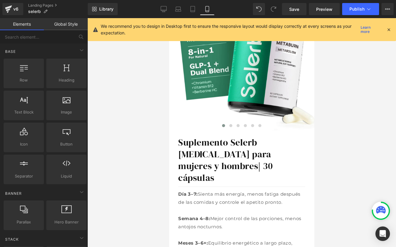
scroll to position [114, 0]
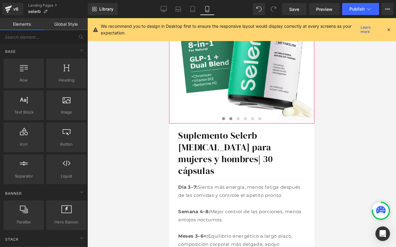
click at [229, 118] on span at bounding box center [230, 118] width 3 height 3
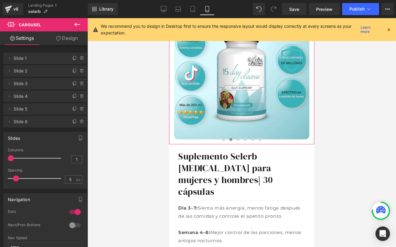
scroll to position [93, 0]
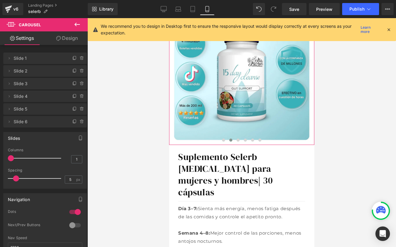
click at [233, 74] on div "Image" at bounding box center [241, 72] width 145 height 145
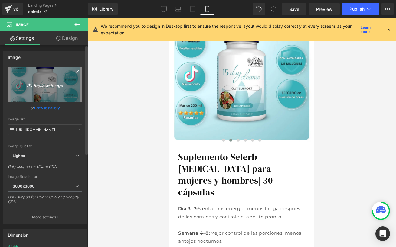
click at [52, 87] on icon "Replace Image" at bounding box center [45, 85] width 48 height 8
type input "C:\fakepath\Elimina Toxinas.png"
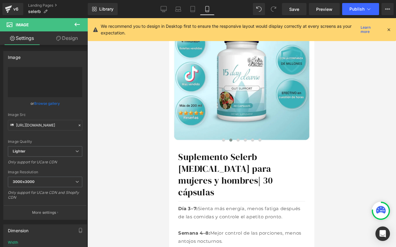
type input "[URL][DOMAIN_NAME]"
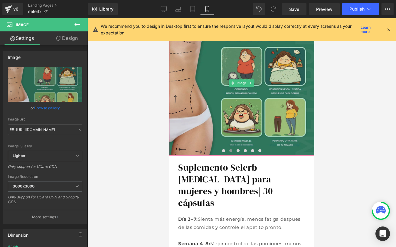
scroll to position [80, 0]
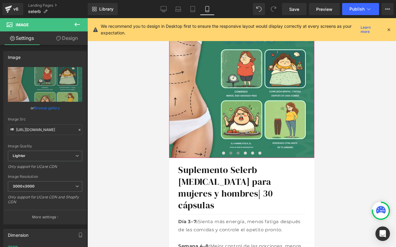
click at [238, 152] on span at bounding box center [237, 153] width 3 height 3
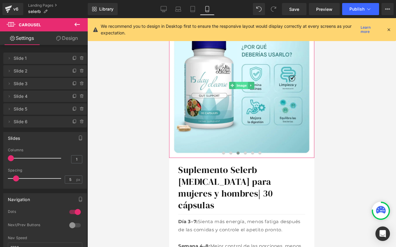
click at [242, 85] on span "Image" at bounding box center [241, 85] width 13 height 7
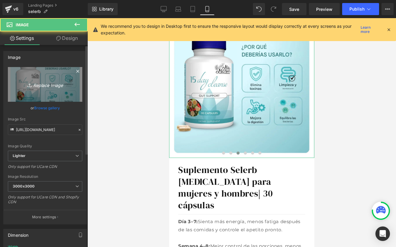
click at [34, 76] on link "Replace Image" at bounding box center [45, 84] width 74 height 35
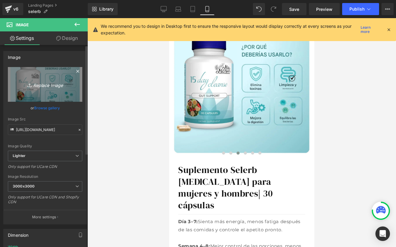
type input "C:\fakepath\2.png"
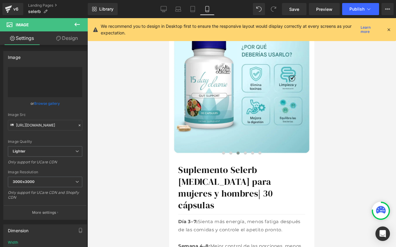
type input "[URL][DOMAIN_NAME]"
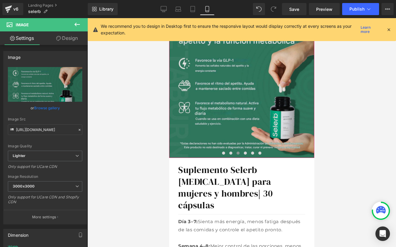
drag, startPoint x: 252, startPoint y: 152, endPoint x: 250, endPoint y: 125, distance: 26.7
click at [252, 152] on span at bounding box center [252, 153] width 3 height 3
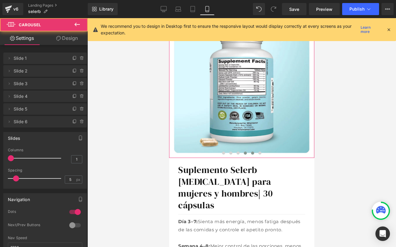
click at [245, 154] on span at bounding box center [245, 153] width 3 height 3
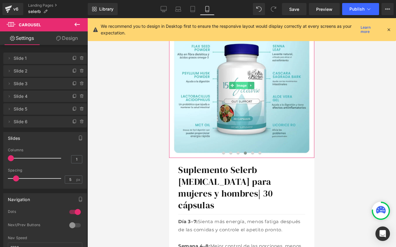
click at [240, 83] on span "Image" at bounding box center [241, 85] width 13 height 7
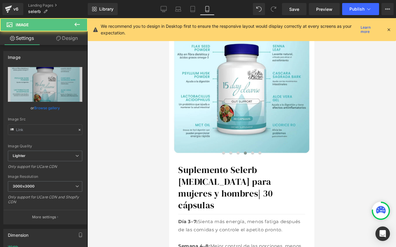
type input "[URL][DOMAIN_NAME]"
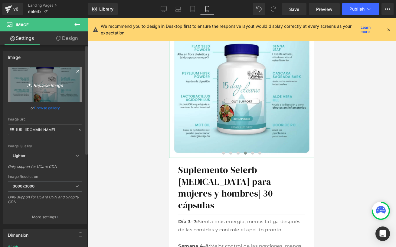
click at [53, 88] on icon "Replace Image" at bounding box center [45, 85] width 48 height 8
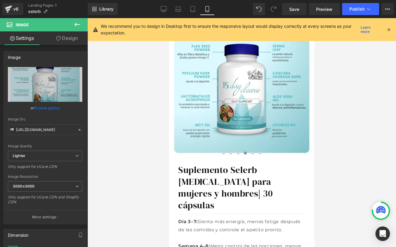
type input "C:\fakepath\3.png"
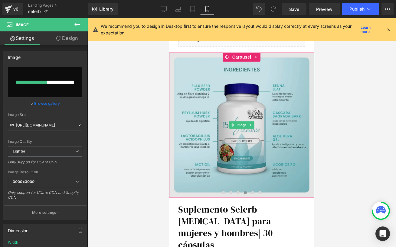
scroll to position [39, 0]
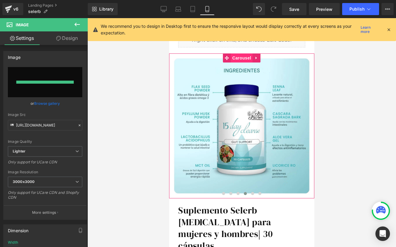
type input "[URL][DOMAIN_NAME]"
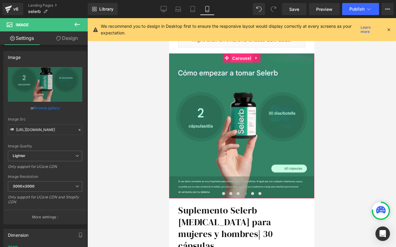
click at [242, 56] on span "Carousel" at bounding box center [242, 58] width 22 height 9
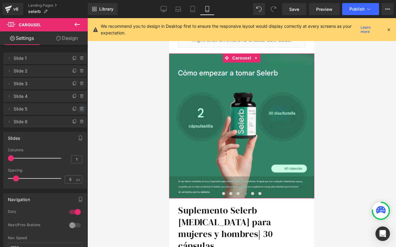
click at [80, 110] on icon at bounding box center [82, 109] width 5 height 5
click at [79, 110] on button "Delete" at bounding box center [75, 110] width 19 height 8
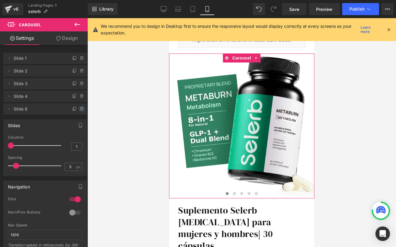
click at [80, 109] on icon at bounding box center [82, 109] width 5 height 5
click at [79, 109] on button "Delete" at bounding box center [75, 110] width 19 height 8
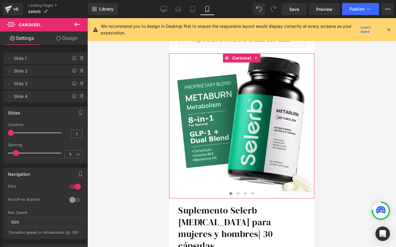
click at [42, 100] on span "Slide 4" at bounding box center [39, 96] width 51 height 11
click at [251, 192] on span at bounding box center [252, 193] width 3 height 3
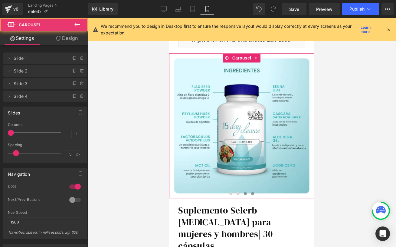
click at [247, 193] on button at bounding box center [245, 194] width 7 height 6
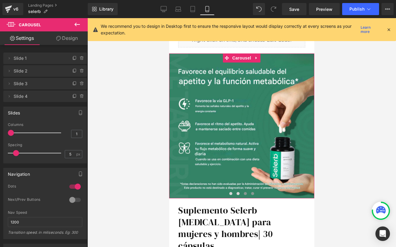
click at [252, 193] on span at bounding box center [252, 193] width 3 height 3
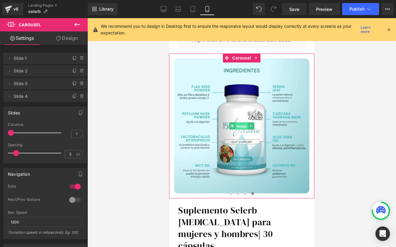
click at [240, 125] on span "Image" at bounding box center [241, 125] width 13 height 7
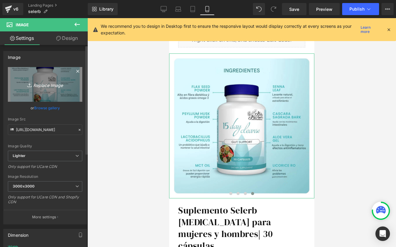
click at [44, 88] on icon "Replace Image" at bounding box center [45, 85] width 48 height 8
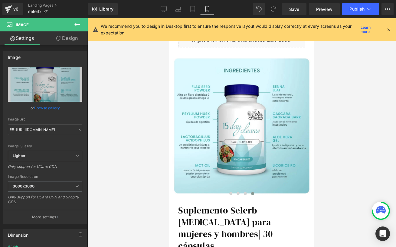
type input "C:\fakepath\3.png"
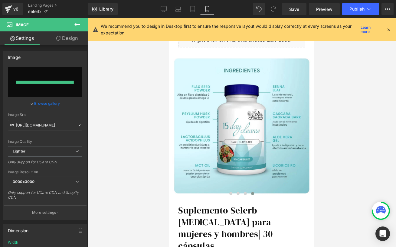
type input "[URL][DOMAIN_NAME]"
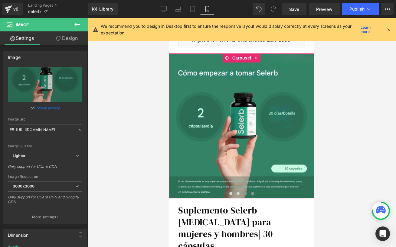
click at [246, 193] on span at bounding box center [245, 193] width 3 height 3
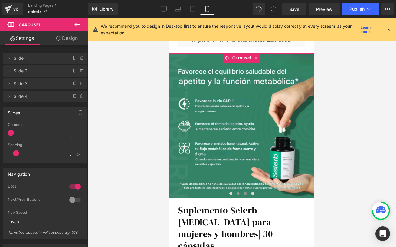
click at [239, 193] on span at bounding box center [237, 193] width 3 height 3
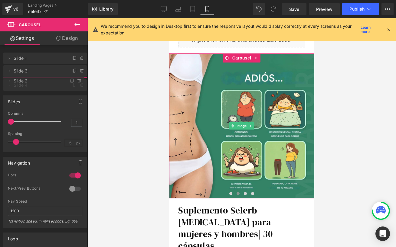
drag, startPoint x: 30, startPoint y: 73, endPoint x: 39, endPoint y: 85, distance: 15.8
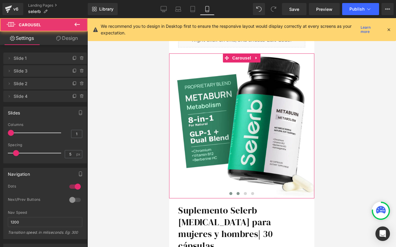
click at [239, 195] on button at bounding box center [237, 194] width 7 height 6
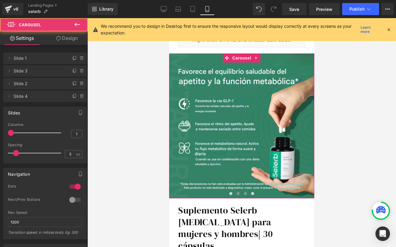
click at [243, 194] on button at bounding box center [245, 194] width 7 height 6
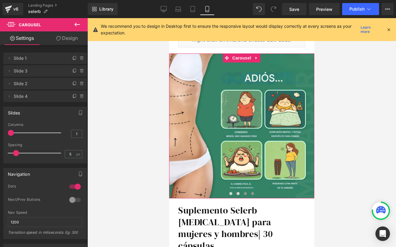
click at [253, 192] on button at bounding box center [252, 194] width 7 height 6
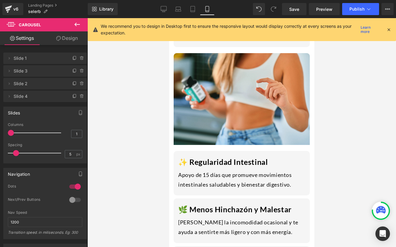
scroll to position [493, 0]
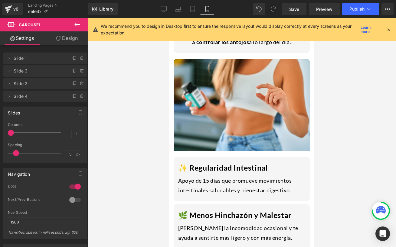
click at [339, 153] on div at bounding box center [241, 132] width 308 height 229
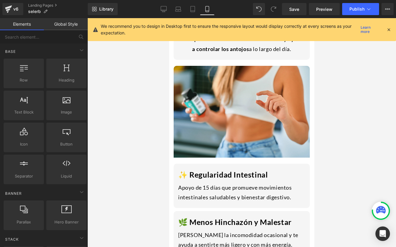
scroll to position [500, 0]
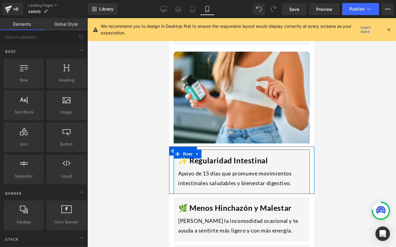
click at [175, 154] on div "✨ Regularidad Intestinal Heading Apoyo de 15 días que promueve movimientos inte…" at bounding box center [242, 170] width 136 height 41
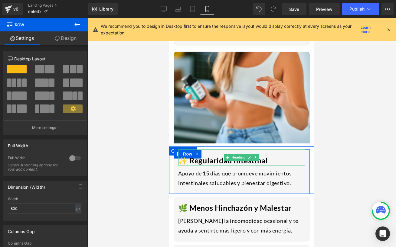
click at [199, 150] on div "✨ Regularidad Intestinal" at bounding box center [241, 158] width 127 height 16
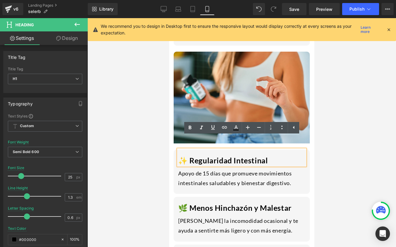
click at [171, 147] on div "✨ Regularidad Intestinal Heading Apoyo de 15 días que promueve movimientos inte…" at bounding box center [241, 170] width 145 height 47
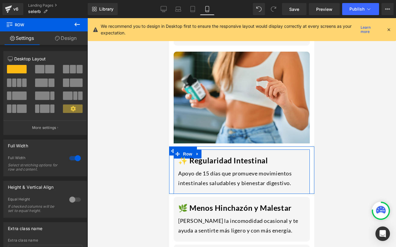
click at [176, 150] on div "✨ Regularidad Intestinal Heading Apoyo de 15 días que promueve movimientos inte…" at bounding box center [242, 170] width 136 height 41
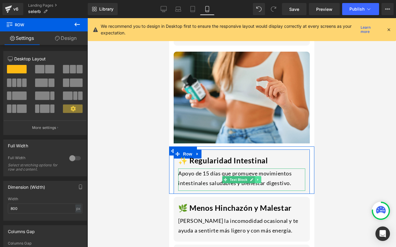
click at [260, 176] on link at bounding box center [258, 179] width 6 height 7
click at [262, 178] on icon at bounding box center [260, 179] width 3 height 3
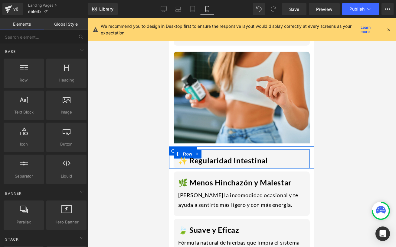
click at [307, 150] on div "✨ Regularidad Intestinal Heading" at bounding box center [242, 158] width 136 height 16
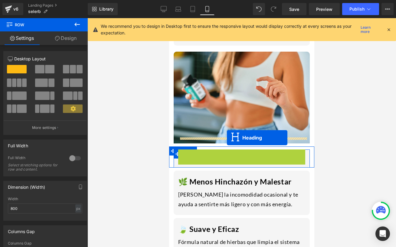
drag, startPoint x: 228, startPoint y: 147, endPoint x: 227, endPoint y: 138, distance: 9.1
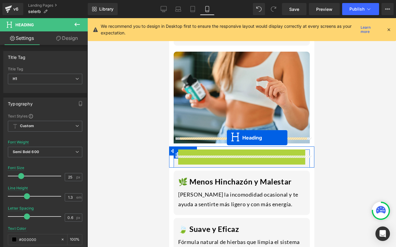
drag, startPoint x: 229, startPoint y: 146, endPoint x: 227, endPoint y: 138, distance: 8.1
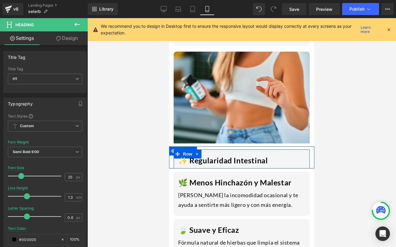
click at [175, 153] on div "✨ Regularidad Intestinal Heading" at bounding box center [242, 158] width 136 height 16
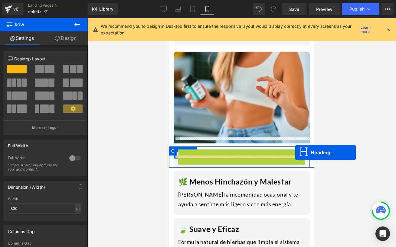
drag, startPoint x: 228, startPoint y: 147, endPoint x: 295, endPoint y: 153, distance: 67.3
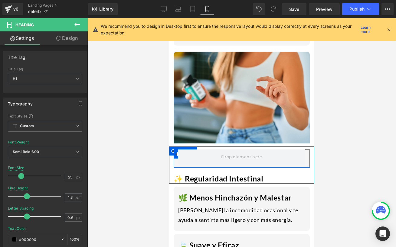
click at [176, 150] on div at bounding box center [242, 157] width 136 height 15
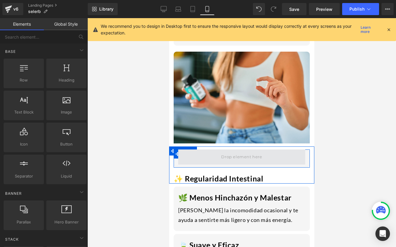
click at [236, 152] on span at bounding box center [241, 157] width 45 height 10
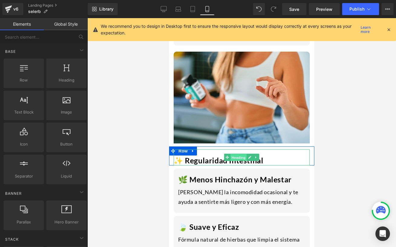
click at [236, 154] on span "Heading" at bounding box center [238, 157] width 16 height 7
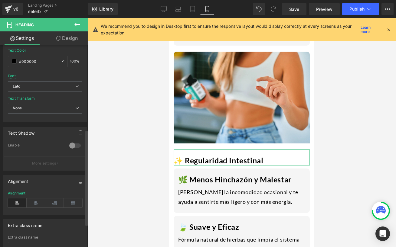
scroll to position [179, 0]
click at [38, 200] on icon at bounding box center [36, 202] width 19 height 9
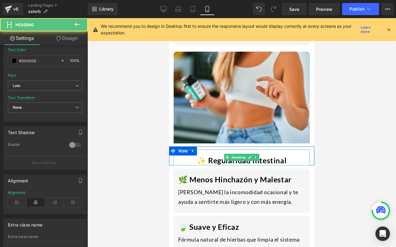
click at [206, 156] on h1 "✨ Regularidad Intestinal" at bounding box center [242, 161] width 136 height 10
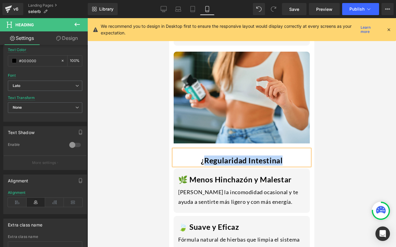
drag, startPoint x: 287, startPoint y: 149, endPoint x: 204, endPoint y: 148, distance: 83.4
click at [204, 156] on h1 "¿Regularidad Intestinal" at bounding box center [242, 161] width 136 height 10
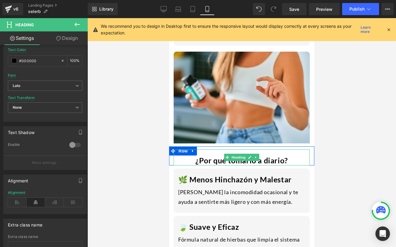
click at [259, 156] on h1 "¿Por qué tomarlo a diario?" at bounding box center [242, 161] width 136 height 10
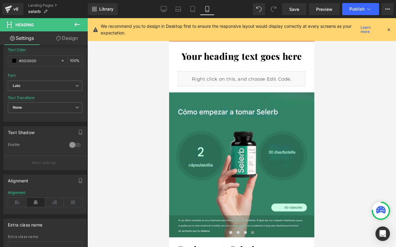
scroll to position [0, 0]
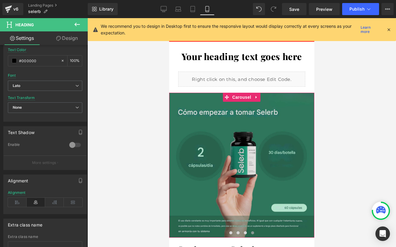
click at [229, 232] on span at bounding box center [230, 233] width 3 height 3
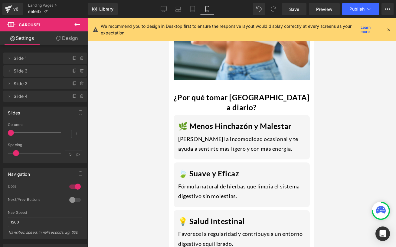
scroll to position [520, 0]
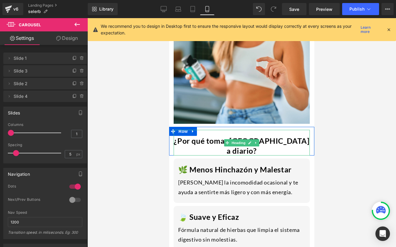
click at [256, 136] on h1 "¿Por qué tomar [GEOGRAPHIC_DATA] a diario?" at bounding box center [242, 146] width 136 height 20
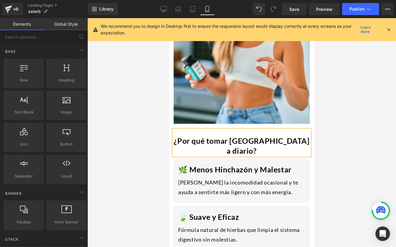
click at [325, 136] on div at bounding box center [241, 132] width 308 height 229
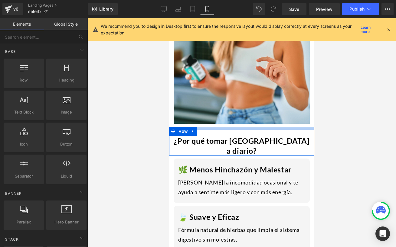
click at [298, 127] on div at bounding box center [241, 128] width 145 height 3
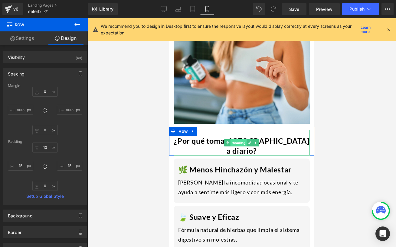
click at [233, 139] on span "Heading" at bounding box center [238, 142] width 16 height 7
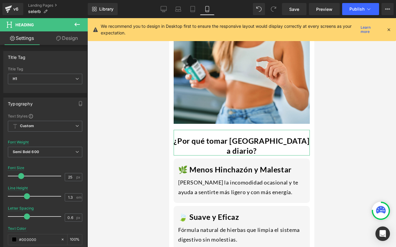
click at [61, 40] on link "Design" at bounding box center [67, 38] width 44 height 14
click at [0, 0] on div "Spacing" at bounding box center [0, 0] width 0 height 0
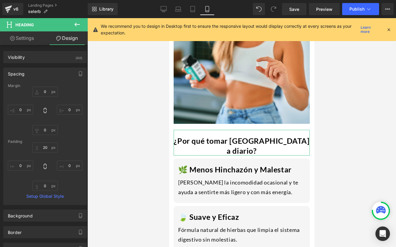
type input "0"
type input "20"
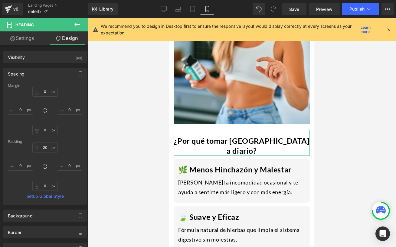
type input "0"
click at [46, 146] on input "20" at bounding box center [44, 148] width 25 height 10
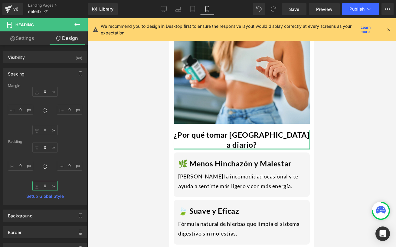
click at [46, 186] on input "0" at bounding box center [44, 186] width 25 height 10
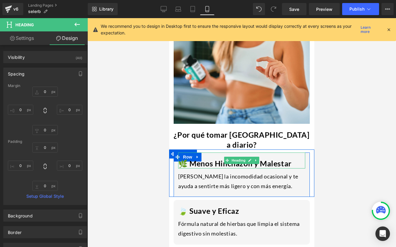
click at [284, 159] on h1 "🌿 Menos Hinchazón y Malestar" at bounding box center [241, 164] width 127 height 10
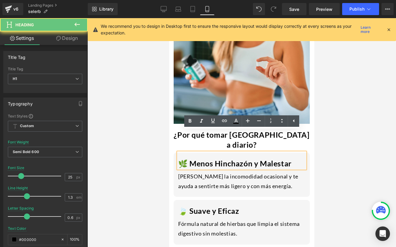
drag, startPoint x: 216, startPoint y: 140, endPoint x: 178, endPoint y: 140, distance: 37.8
click at [178, 159] on h1 "🌿 Menos Hinchazón y Malestar" at bounding box center [241, 164] width 127 height 10
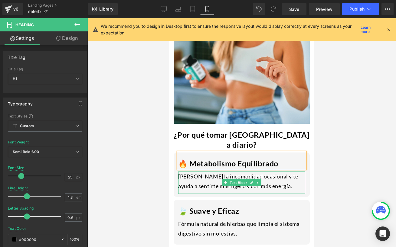
drag, startPoint x: 240, startPoint y: 156, endPoint x: 285, endPoint y: 165, distance: 46.6
click at [240, 172] on div "[PERSON_NAME] la incomodidad ocasional y te ayuda a sentirte más ligero y con m…" at bounding box center [241, 183] width 127 height 23
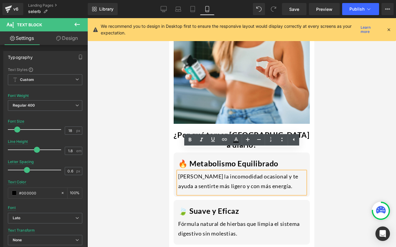
drag, startPoint x: 285, startPoint y: 165, endPoint x: 177, endPoint y: 151, distance: 109.8
click at [178, 172] on div "[PERSON_NAME] la incomodidad ocasional y te ayuda a sentirte más ligero y con m…" at bounding box center [241, 183] width 127 height 23
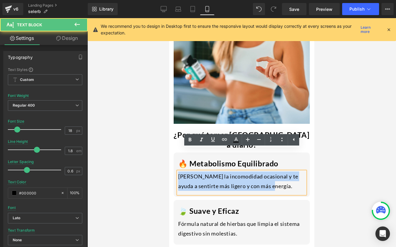
drag, startPoint x: 290, startPoint y: 165, endPoint x: 167, endPoint y: 155, distance: 123.5
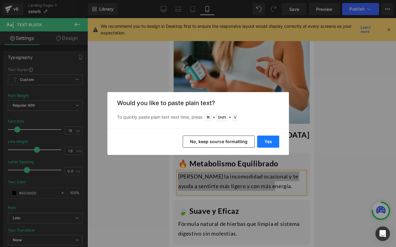
click at [260, 138] on button "Yes" at bounding box center [268, 142] width 22 height 12
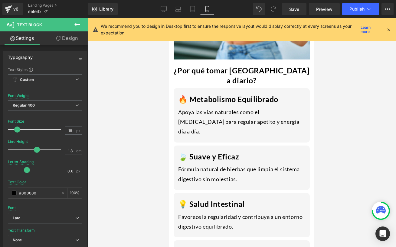
scroll to position [595, 0]
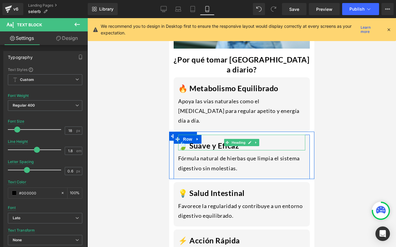
click at [237, 139] on span "Heading" at bounding box center [238, 142] width 16 height 7
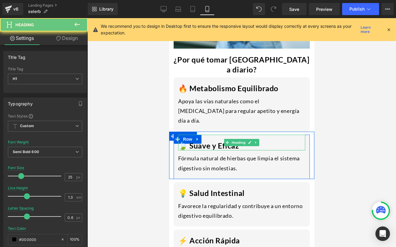
click at [266, 141] on h1 "🍃 Suave y Eficaz" at bounding box center [241, 146] width 127 height 10
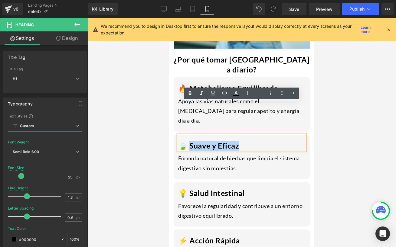
drag, startPoint x: 267, startPoint y: 115, endPoint x: 188, endPoint y: 112, distance: 79.5
click at [188, 141] on h1 "🍃 Suave y Eficaz" at bounding box center [241, 146] width 127 height 10
paste div
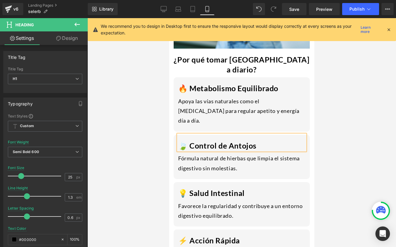
click at [242, 154] on div "Fórmula natural de hierbas que limpia el sistema digestivo sin molestias." at bounding box center [241, 165] width 127 height 23
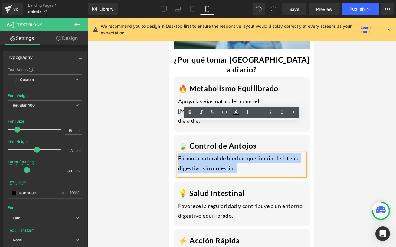
drag, startPoint x: 240, startPoint y: 137, endPoint x: 178, endPoint y: 127, distance: 62.1
click at [178, 154] on div "Fórmula natural de hierbas que limpia el sistema digestivo sin molestias." at bounding box center [241, 165] width 127 height 23
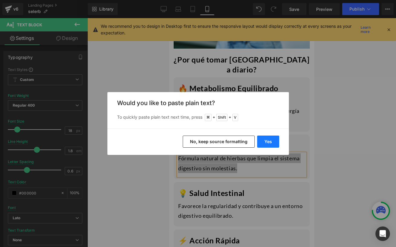
click at [274, 143] on button "Yes" at bounding box center [268, 142] width 22 height 12
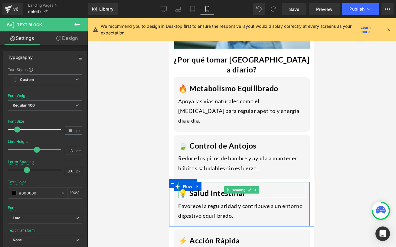
click at [260, 188] on h1 "💡 Salud Intestinal" at bounding box center [241, 193] width 127 height 10
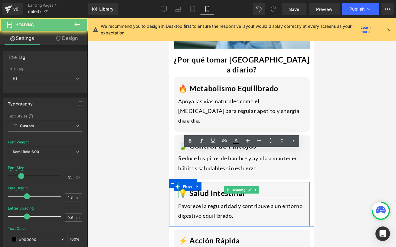
click at [262, 188] on h1 "💡 Salud Intestinal" at bounding box center [241, 193] width 127 height 10
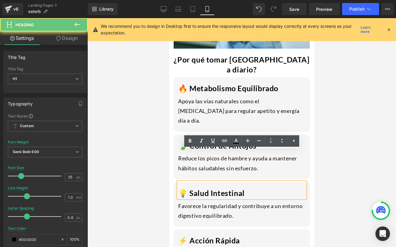
click at [262, 188] on h1 "💡 Salud Intestinal" at bounding box center [241, 193] width 127 height 10
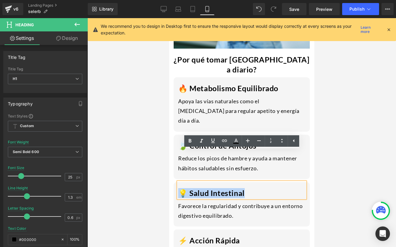
drag, startPoint x: 262, startPoint y: 161, endPoint x: 162, endPoint y: 158, distance: 99.8
paste div
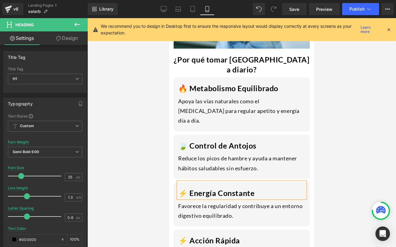
click at [209, 201] on div "Favorece la regularidad y contribuye a un entorno digestivo equilibrado." at bounding box center [241, 212] width 127 height 23
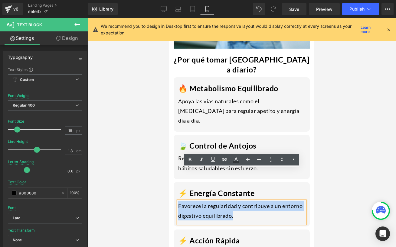
drag, startPoint x: 256, startPoint y: 188, endPoint x: 172, endPoint y: 176, distance: 85.2
click at [172, 179] on div "⚡ Energía Constante Heading Favorece la regularidad y contribuye a un entorno d…" at bounding box center [241, 202] width 145 height 47
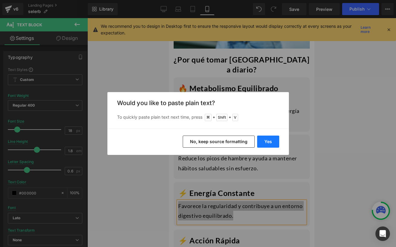
click at [267, 145] on button "Yes" at bounding box center [268, 142] width 22 height 12
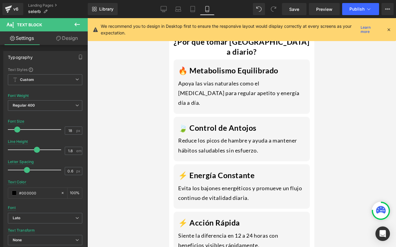
scroll to position [643, 0]
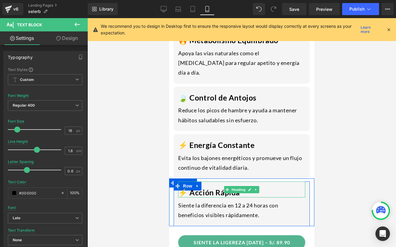
click at [271, 188] on h1 "⚡ Acción Rápida" at bounding box center [241, 193] width 127 height 10
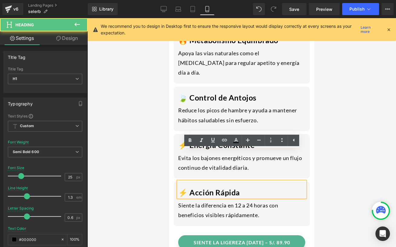
click at [250, 188] on h1 "⚡ Acción Rápida" at bounding box center [241, 193] width 127 height 10
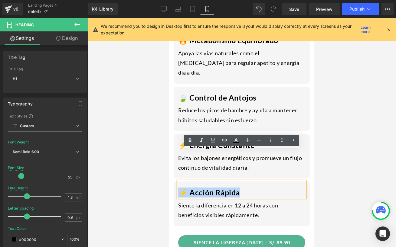
drag, startPoint x: 245, startPoint y: 160, endPoint x: 179, endPoint y: 159, distance: 65.9
click at [179, 188] on h1 "⚡ Acción Rápida" at bounding box center [241, 193] width 127 height 10
paste div
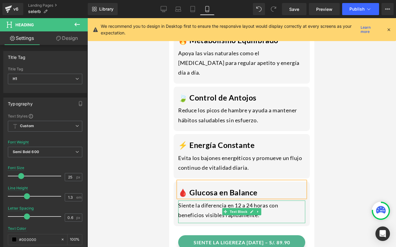
click at [263, 201] on div "Siente la diferencia en 12 a 24 horas con beneficios visibles rápidamente." at bounding box center [241, 212] width 127 height 23
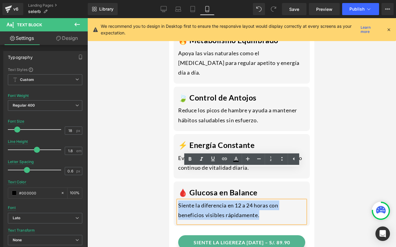
drag, startPoint x: 266, startPoint y: 184, endPoint x: 169, endPoint y: 168, distance: 97.7
click at [169, 179] on div "🩸 Glucosa en Balance Heading Siente la diferencia en 12 a 24 horas con benefici…" at bounding box center [241, 202] width 145 height 47
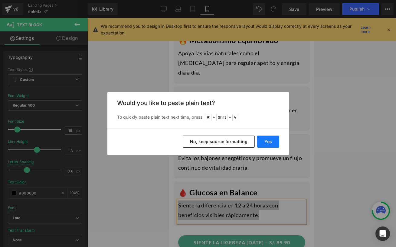
click at [267, 140] on button "Yes" at bounding box center [268, 142] width 22 height 12
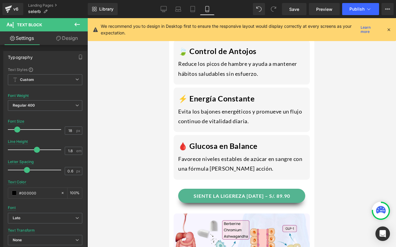
scroll to position [693, 0]
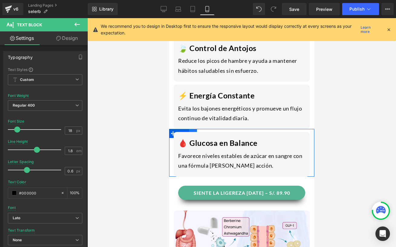
click at [195, 129] on link at bounding box center [193, 133] width 8 height 9
click at [201, 129] on link at bounding box center [201, 133] width 8 height 9
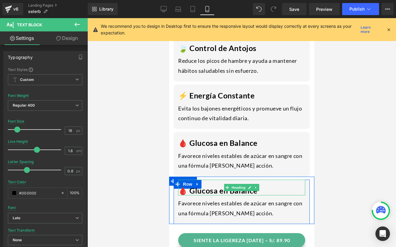
click at [265, 186] on h1 "🩸 Glucosa en Balance" at bounding box center [241, 191] width 127 height 10
click at [264, 186] on h1 "🩸 Glucosa en Balance" at bounding box center [241, 191] width 127 height 10
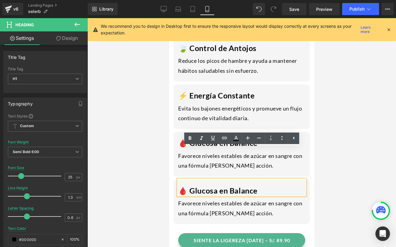
drag, startPoint x: 264, startPoint y: 159, endPoint x: 177, endPoint y: 157, distance: 86.8
click at [178, 180] on div "🩸 Glucosa en Balance" at bounding box center [241, 188] width 127 height 16
paste div
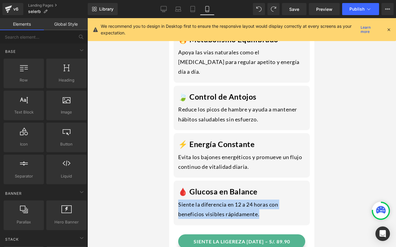
scroll to position [612, 0]
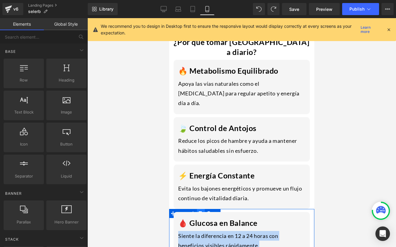
click at [200, 209] on link at bounding box center [201, 213] width 8 height 9
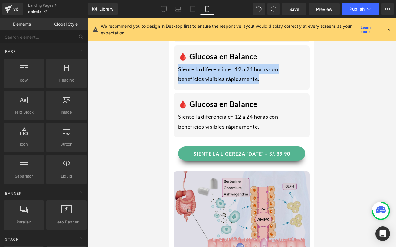
scroll to position [795, 0]
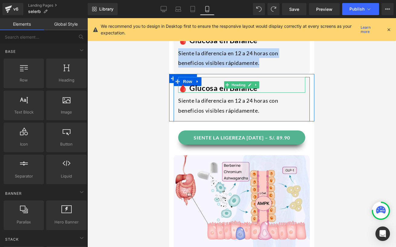
click at [259, 83] on h1 "🩸 Glucosa en Balance" at bounding box center [241, 88] width 127 height 10
click at [261, 83] on h1 "🩸 Glucosa en Balance" at bounding box center [241, 88] width 127 height 10
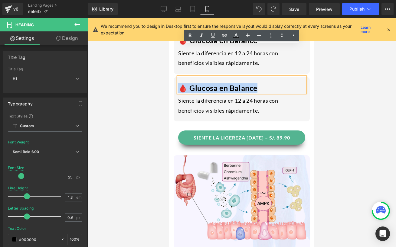
drag, startPoint x: 262, startPoint y: 56, endPoint x: 181, endPoint y: 54, distance: 81.0
click at [181, 83] on h1 "🩸 Glucosa en Balance" at bounding box center [241, 88] width 127 height 10
paste div
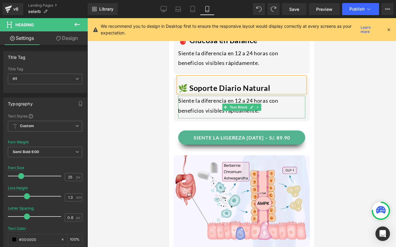
click at [262, 96] on div "Siente la diferencia en 12 a 24 horas con beneficios visibles rápidamente." at bounding box center [241, 107] width 127 height 23
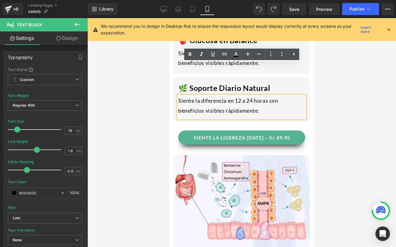
drag, startPoint x: 263, startPoint y: 80, endPoint x: 177, endPoint y: 68, distance: 86.0
click at [178, 96] on div "Siente la diferencia en 12 a 24 horas con beneficios visibles rápidamente." at bounding box center [241, 107] width 127 height 23
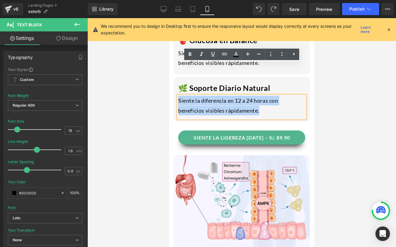
drag, startPoint x: 271, startPoint y: 82, endPoint x: 179, endPoint y: 70, distance: 93.4
click at [179, 96] on div "Siente la diferencia en 12 a 24 horas con beneficios visibles rápidamente." at bounding box center [241, 107] width 127 height 23
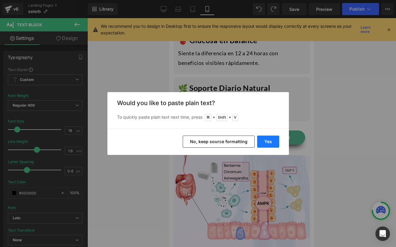
click at [261, 137] on button "Yes" at bounding box center [268, 142] width 22 height 12
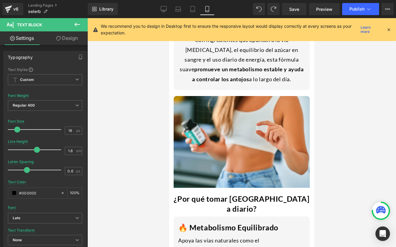
scroll to position [456, 0]
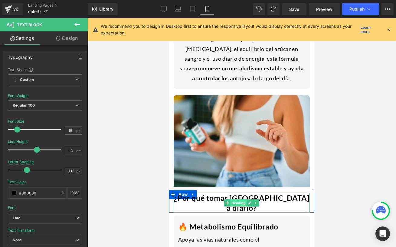
click at [234, 200] on span "Heading" at bounding box center [238, 203] width 16 height 7
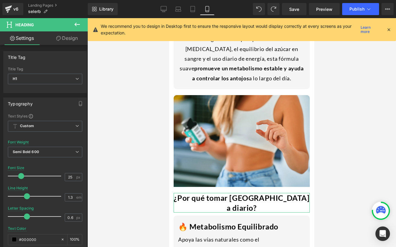
click at [61, 38] on link "Design" at bounding box center [67, 38] width 44 height 14
click at [0, 0] on div "Spacing" at bounding box center [0, 0] width 0 height 0
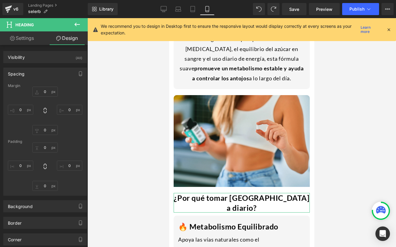
type input "0"
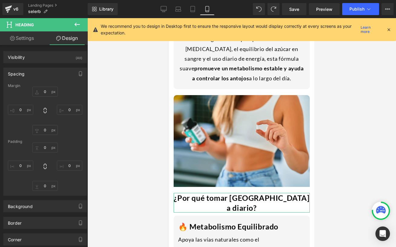
type input "0"
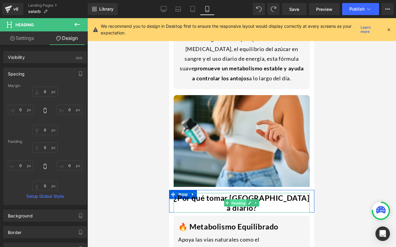
drag, startPoint x: 240, startPoint y: 185, endPoint x: 258, endPoint y: 118, distance: 68.9
click at [240, 200] on span "Heading" at bounding box center [238, 203] width 16 height 7
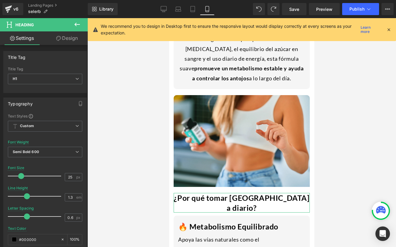
click at [70, 36] on link "Design" at bounding box center [67, 38] width 44 height 14
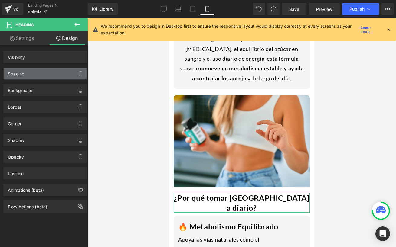
click at [32, 76] on div "Spacing" at bounding box center [45, 73] width 83 height 11
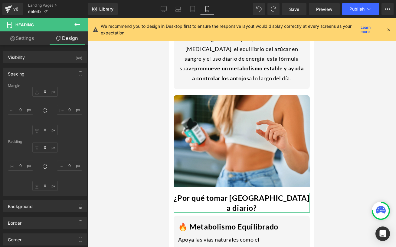
type input "0"
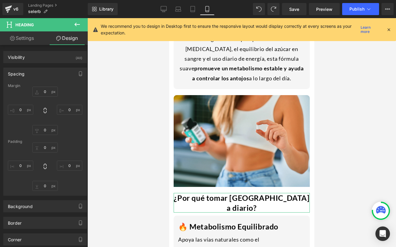
type input "0"
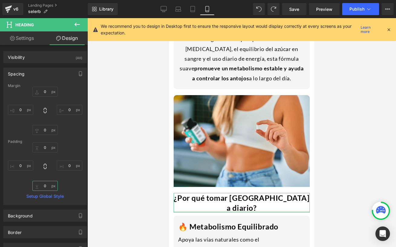
click at [46, 186] on input "0" at bounding box center [44, 186] width 25 height 10
type input "10"
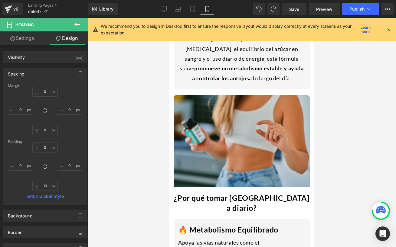
click at [313, 173] on div "Image Row" at bounding box center [241, 139] width 145 height 101
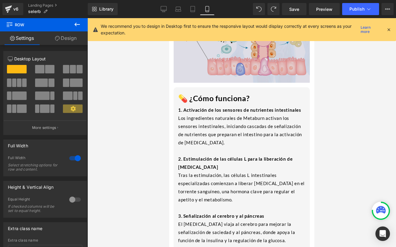
scroll to position [986, 0]
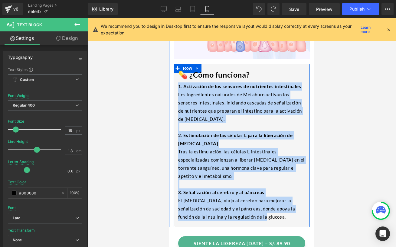
drag, startPoint x: 259, startPoint y: 178, endPoint x: 177, endPoint y: 56, distance: 146.6
click at [177, 64] on div "💊 ¿Cómo funciona? Heading 1. Activación de los sensores de nutrientes intestina…" at bounding box center [242, 144] width 136 height 161
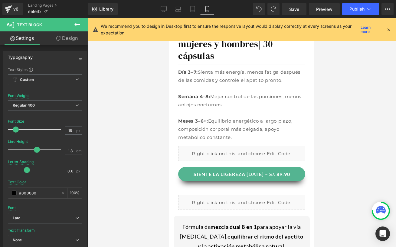
scroll to position [184, 0]
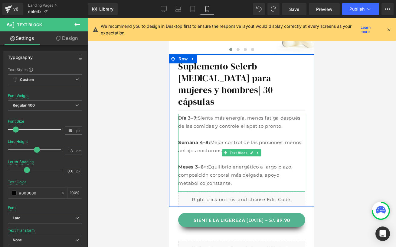
click at [203, 114] on p "Día 3–7: Sienta más energía, menos fatiga después de las comidas y controle el …" at bounding box center [241, 122] width 127 height 16
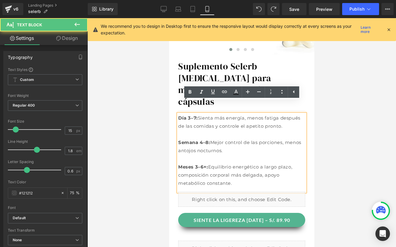
click at [216, 114] on p "Día 3–7: Sienta más energía, menos fatiga después de las comidas y controle el …" at bounding box center [241, 122] width 127 height 16
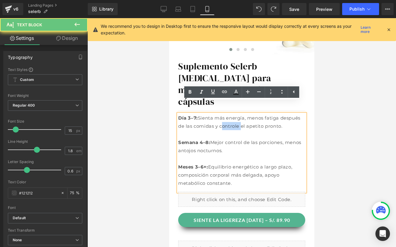
click at [216, 114] on p "Día 3–7: Sienta más energía, menos fatiga después de las comidas y controle el …" at bounding box center [241, 122] width 127 height 16
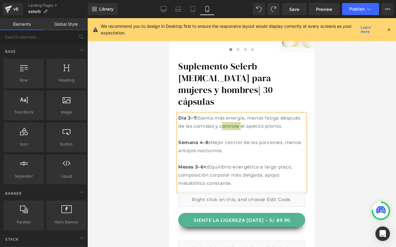
click at [339, 150] on div at bounding box center [241, 132] width 308 height 229
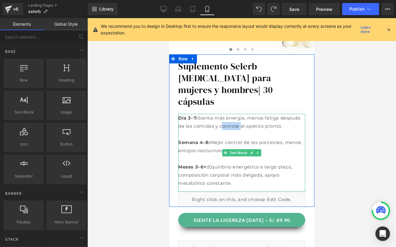
drag, startPoint x: 226, startPoint y: 173, endPoint x: 219, endPoint y: 170, distance: 7.6
click at [226, 173] on p "Meses 3–6+: Equilibrio energético a largo plazo, composición corporal más delga…" at bounding box center [241, 175] width 127 height 24
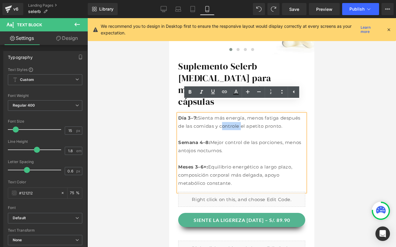
drag, startPoint x: 219, startPoint y: 170, endPoint x: 167, endPoint y: 97, distance: 88.8
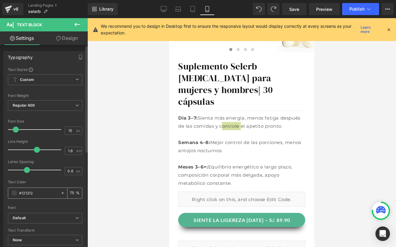
click at [13, 193] on span at bounding box center [14, 193] width 5 height 5
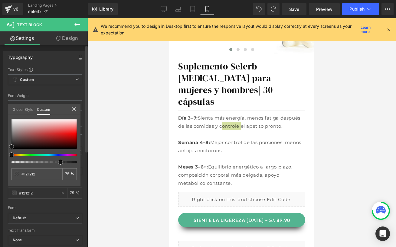
type input "#0f0f0f"
type input "#000000"
drag, startPoint x: 11, startPoint y: 146, endPoint x: 3, endPoint y: 171, distance: 26.4
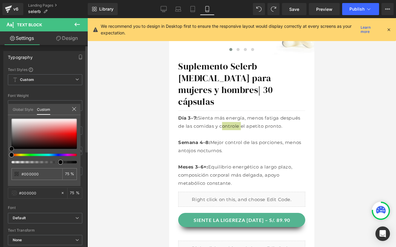
click at [3, 171] on div "Typography Text Styles Custom Custom Setup Global Style Custom Setup Global Sty…" at bounding box center [45, 151] width 90 height 208
click at [67, 172] on input "75" at bounding box center [67, 174] width 5 height 4
type input "1"
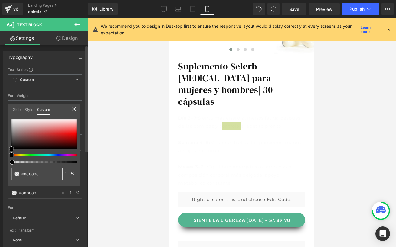
type input "10"
type input "100"
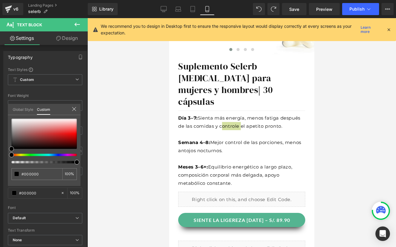
click at [328, 165] on div at bounding box center [241, 132] width 308 height 229
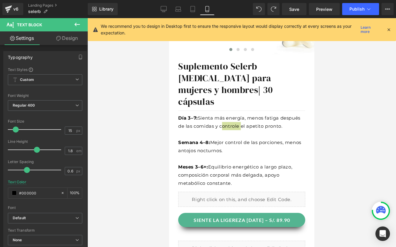
click at [317, 162] on div at bounding box center [241, 132] width 308 height 229
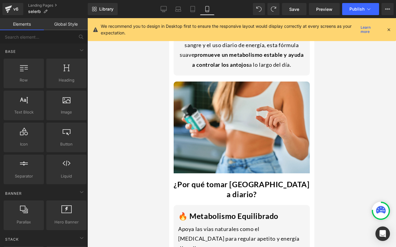
scroll to position [525, 0]
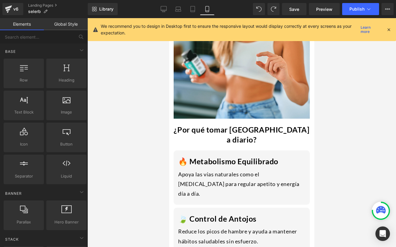
click at [334, 148] on div at bounding box center [241, 132] width 308 height 229
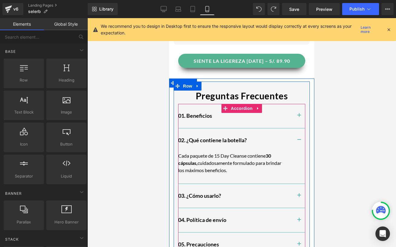
scroll to position [1155, 0]
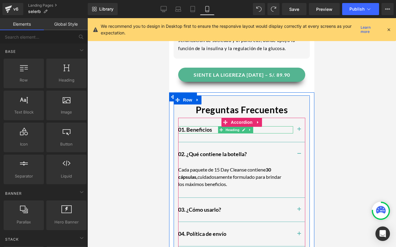
click at [205, 126] on h2 "01. Beneficios" at bounding box center [235, 129] width 115 height 7
click at [206, 126] on h2 "01. Beneficios" at bounding box center [235, 129] width 115 height 7
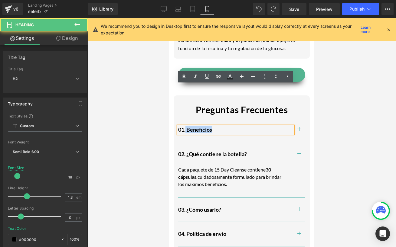
drag, startPoint x: 213, startPoint y: 90, endPoint x: 186, endPoint y: 90, distance: 26.9
click at [186, 126] on h2 "01. Beneficios" at bounding box center [235, 129] width 115 height 7
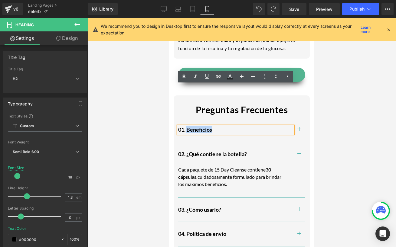
paste div
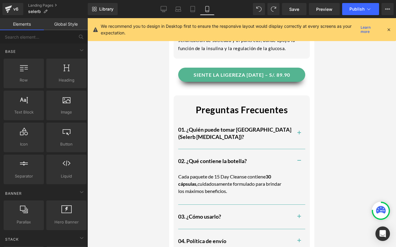
click at [162, 106] on div at bounding box center [241, 132] width 308 height 229
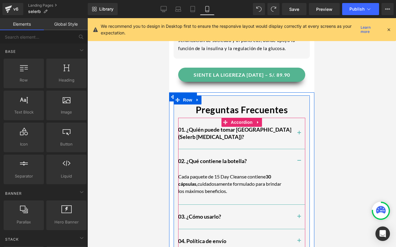
click at [299, 135] on span "button" at bounding box center [299, 135] width 0 height 0
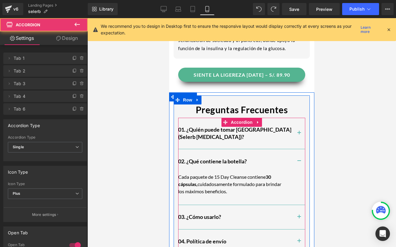
scroll to position [1127, 0]
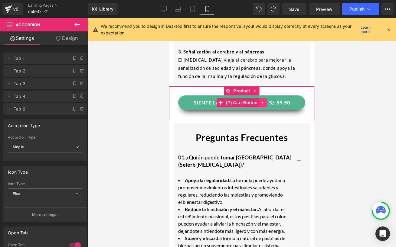
click at [261, 98] on link at bounding box center [263, 102] width 8 height 9
click at [229, 99] on span "(P) Cart Button" at bounding box center [241, 103] width 34 height 9
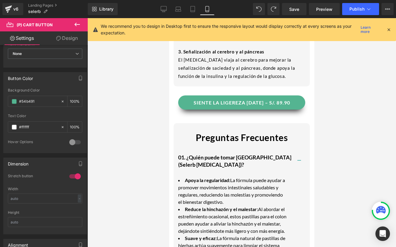
scroll to position [297, 0]
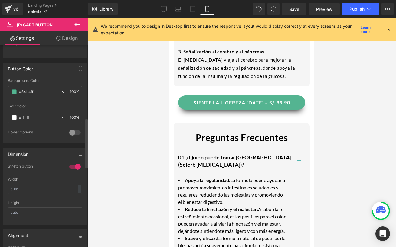
click at [38, 92] on input "#54b491" at bounding box center [38, 92] width 39 height 7
drag, startPoint x: 38, startPoint y: 92, endPoint x: 16, endPoint y: 91, distance: 22.7
click at [16, 91] on div "#54b491" at bounding box center [34, 91] width 52 height 11
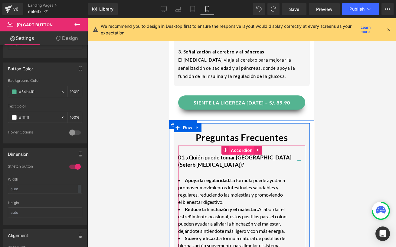
click at [234, 146] on span "Accordion" at bounding box center [241, 150] width 25 height 9
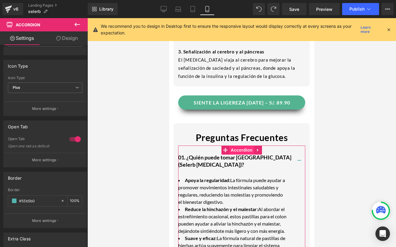
scroll to position [167, 0]
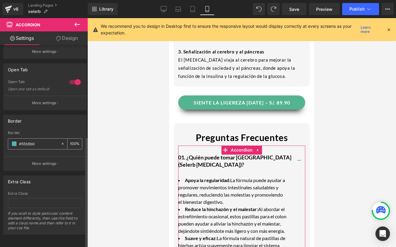
drag, startPoint x: 40, startPoint y: 138, endPoint x: 70, endPoint y: 139, distance: 29.7
click at [70, 139] on div "#55b5b0 100 %" at bounding box center [45, 143] width 74 height 11
paste input "4b491"
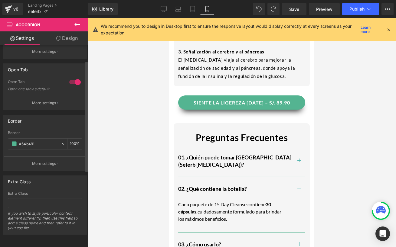
scroll to position [29, 0]
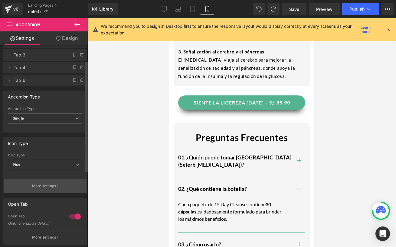
type input "#54b491"
click at [42, 181] on button "More settings" at bounding box center [45, 186] width 83 height 14
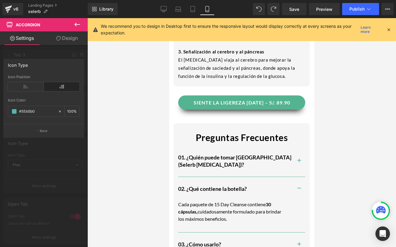
drag, startPoint x: 44, startPoint y: 111, endPoint x: 5, endPoint y: 110, distance: 38.7
click at [5, 110] on div "Left Right Icon Position rgba(85, 181, 176, 1) Icon Color #55b5b0 100 %" at bounding box center [44, 99] width 80 height 49
paste input "4b491"
click at [39, 151] on div at bounding box center [44, 134] width 88 height 232
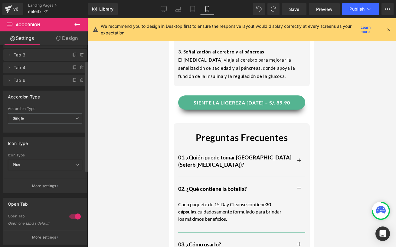
click at [41, 131] on div "Multiple Single Accordion Type Single Multiple Single" at bounding box center [45, 120] width 83 height 26
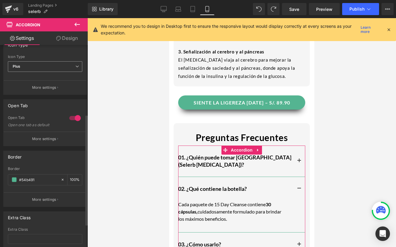
scroll to position [131, 0]
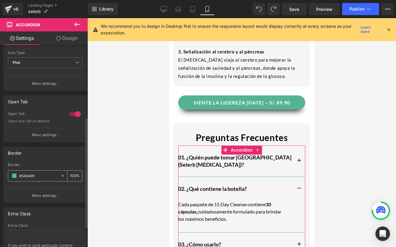
drag, startPoint x: 38, startPoint y: 174, endPoint x: 14, endPoint y: 175, distance: 24.8
click at [14, 175] on div "#54b491" at bounding box center [34, 176] width 52 height 11
click at [33, 157] on div "Border" at bounding box center [45, 152] width 83 height 11
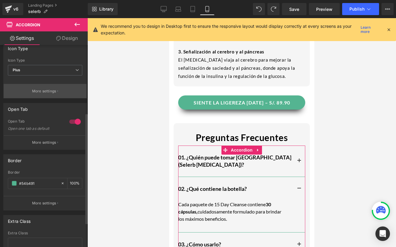
click at [39, 96] on button "More settings" at bounding box center [45, 91] width 83 height 14
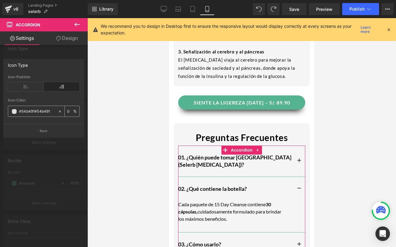
drag, startPoint x: 54, startPoint y: 112, endPoint x: 35, endPoint y: 112, distance: 18.7
click at [35, 112] on input "#54b491#54b491" at bounding box center [37, 111] width 36 height 7
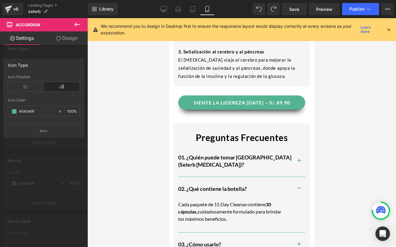
type input "#54b491"
click at [52, 99] on div "Icon Color" at bounding box center [44, 100] width 72 height 4
click at [334, 159] on div at bounding box center [241, 132] width 308 height 229
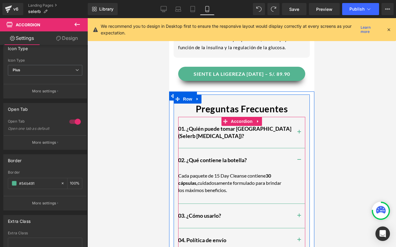
scroll to position [1161, 0]
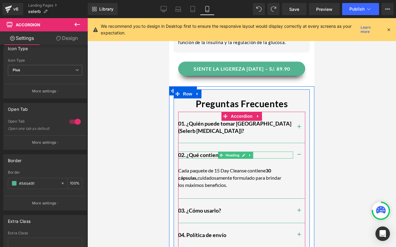
click at [256, 152] on h2 "02. ¿Qué contiene la botella?" at bounding box center [235, 155] width 115 height 7
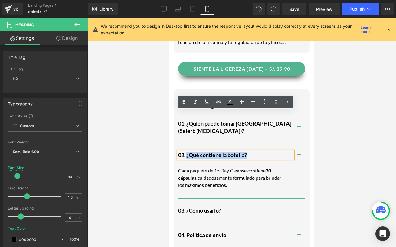
drag, startPoint x: 257, startPoint y: 115, endPoint x: 187, endPoint y: 115, distance: 69.8
click at [187, 152] on h2 "02. ¿Qué contiene la botella?" at bounding box center [235, 155] width 115 height 7
paste div
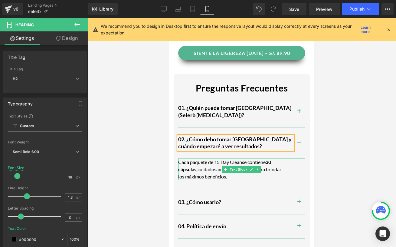
scroll to position [1177, 0]
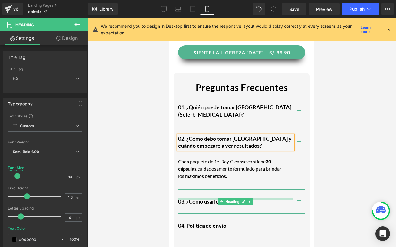
click at [201, 198] on h2 "03. ¿Cómo usarlo?" at bounding box center [235, 201] width 115 height 7
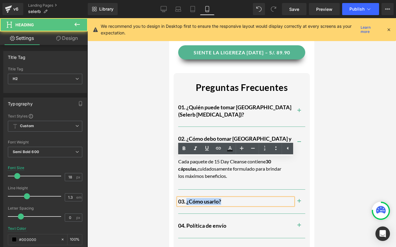
drag, startPoint x: 235, startPoint y: 162, endPoint x: 186, endPoint y: 162, distance: 48.4
click at [186, 198] on h2 "03. ¿Cómo usarlo?" at bounding box center [235, 201] width 115 height 7
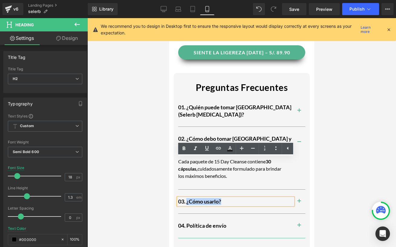
paste div
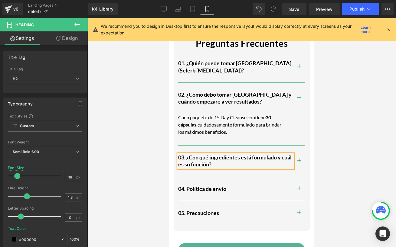
scroll to position [1225, 0]
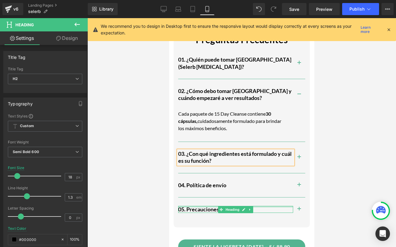
click at [217, 206] on div at bounding box center [235, 207] width 115 height 2
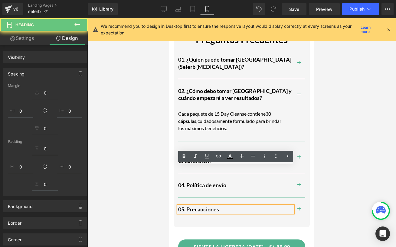
click at [211, 206] on h2 "05. Precauciones" at bounding box center [235, 209] width 115 height 7
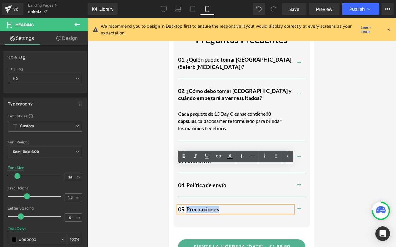
drag, startPoint x: 221, startPoint y: 170, endPoint x: 187, endPoint y: 170, distance: 33.9
click at [187, 206] on h2 "05. Precauciones" at bounding box center [235, 209] width 115 height 7
paste div
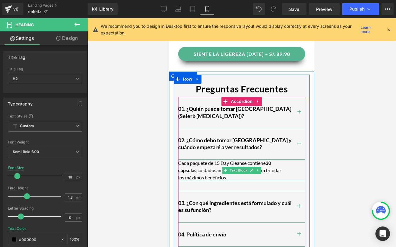
scroll to position [1162, 0]
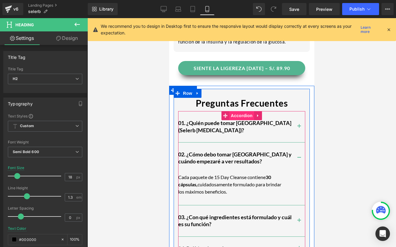
click at [247, 111] on span "Accordion" at bounding box center [241, 115] width 25 height 9
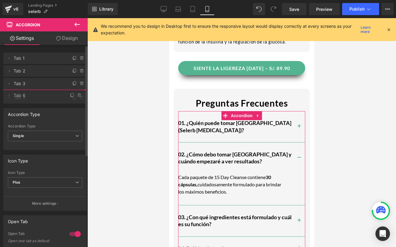
drag, startPoint x: 29, startPoint y: 108, endPoint x: 31, endPoint y: 95, distance: 13.4
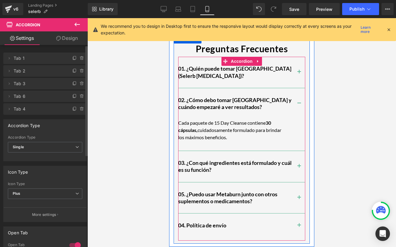
scroll to position [1241, 0]
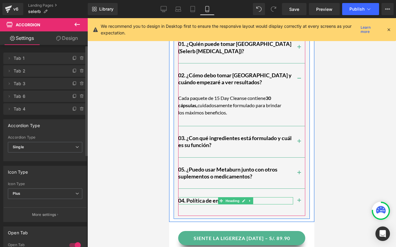
click at [184, 197] on h2 "04. Política de envío" at bounding box center [235, 200] width 115 height 7
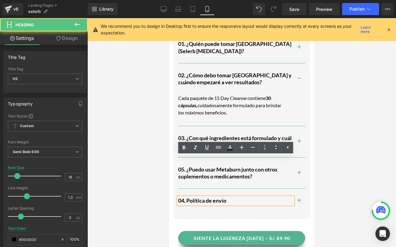
click at [184, 197] on h2 "04. Política de envío" at bounding box center [235, 200] width 115 height 7
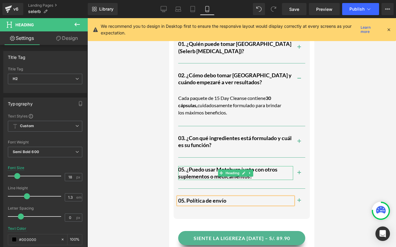
click at [183, 166] on h2 "05. ¿Puedo usar Metaburn junto con otros suplementos o medicamentos?" at bounding box center [235, 173] width 115 height 14
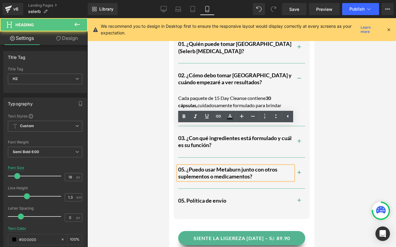
click at [184, 166] on h2 "05. ¿Puedo usar Metaburn junto con otros suplementos o medicamentos?" at bounding box center [235, 173] width 115 height 14
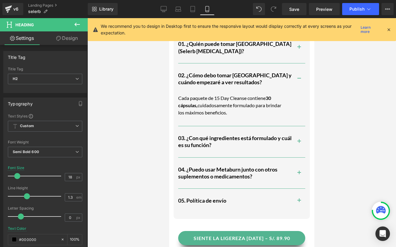
click at [153, 161] on div at bounding box center [241, 132] width 308 height 229
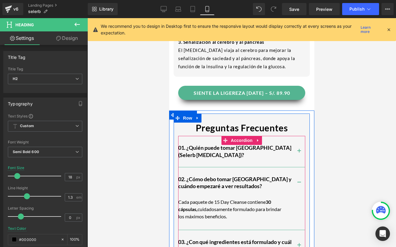
scroll to position [1097, 0]
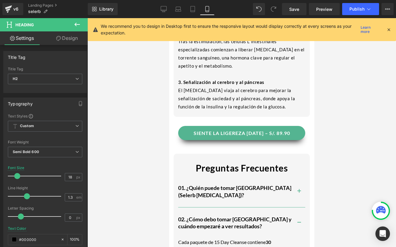
click at [206, 239] on p "Cada paquete de 15 Day Cleanse contiene 30 cápsulas, cuidadosamente formulado p…" at bounding box center [232, 250] width 109 height 22
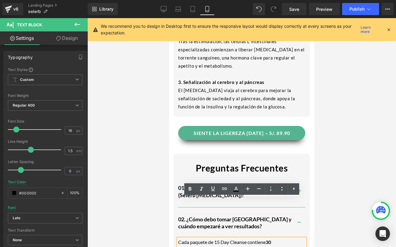
drag, startPoint x: 235, startPoint y: 220, endPoint x: 176, endPoint y: 200, distance: 62.7
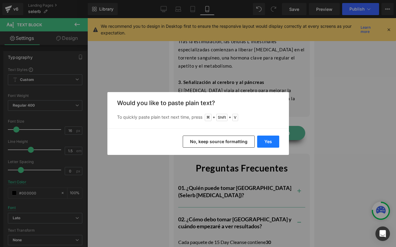
click at [269, 144] on button "Yes" at bounding box center [268, 142] width 22 height 12
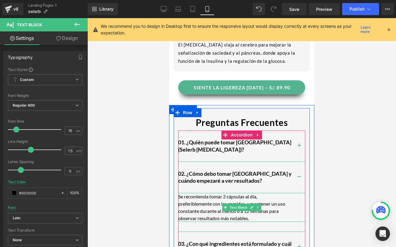
scroll to position [1152, 0]
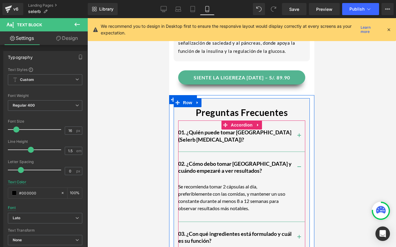
click at [298, 121] on button "button" at bounding box center [299, 136] width 12 height 31
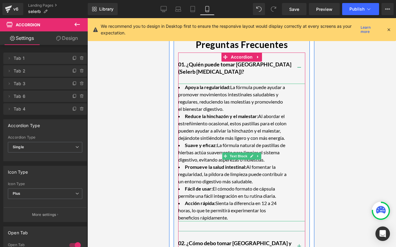
scroll to position [1233, 0]
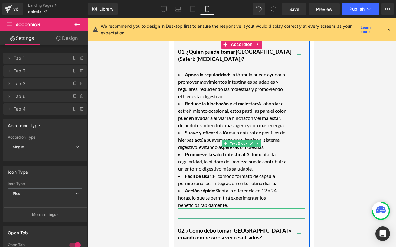
click at [233, 187] on li "Acción rápida: Sienta la diferencia en 12 a 24 horas, lo que te permitirá exper…" at bounding box center [232, 198] width 109 height 22
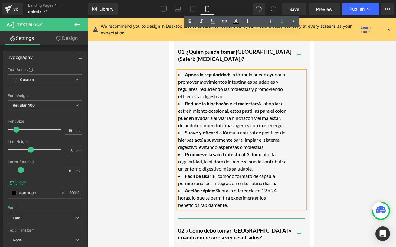
drag, startPoint x: 232, startPoint y: 172, endPoint x: 180, endPoint y: 31, distance: 149.5
click at [180, 71] on ul "Apoya la regularidad: La fórmula puede ayudar a promover movimientos intestinal…" at bounding box center [232, 140] width 109 height 138
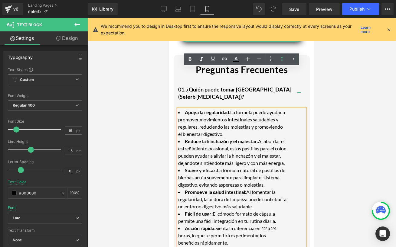
scroll to position [1183, 0]
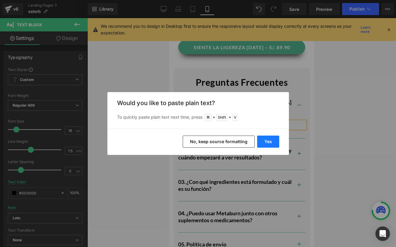
click at [267, 141] on button "Yes" at bounding box center [268, 142] width 22 height 12
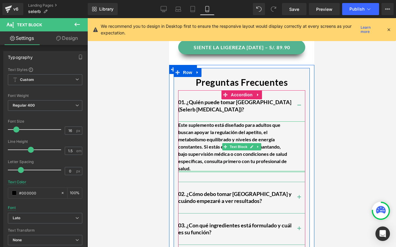
click at [234, 171] on div at bounding box center [241, 172] width 127 height 2
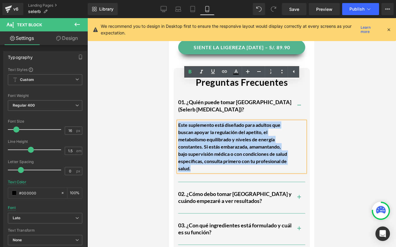
drag, startPoint x: 231, startPoint y: 129, endPoint x: 179, endPoint y: 84, distance: 68.8
click at [179, 122] on div "Este suplemento está diseñado para adultos que buscan apoyar la regulación del …" at bounding box center [232, 147] width 109 height 51
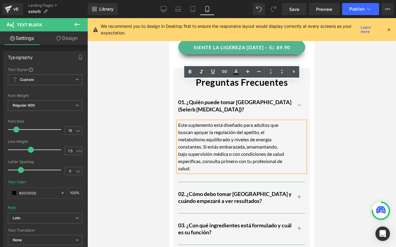
click at [299, 199] on span "button" at bounding box center [299, 199] width 0 height 0
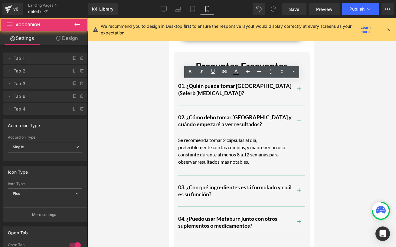
scroll to position [1220, 0]
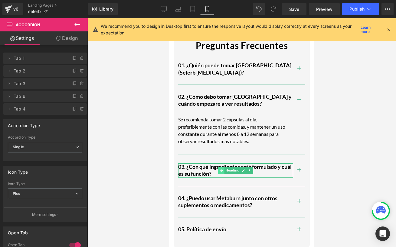
click at [221, 169] on icon at bounding box center [220, 170] width 3 height 3
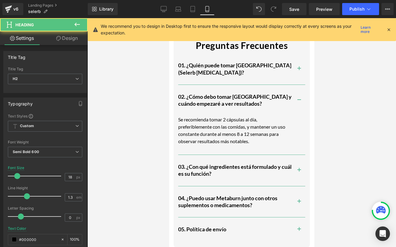
click at [299, 172] on span "button" at bounding box center [299, 172] width 0 height 0
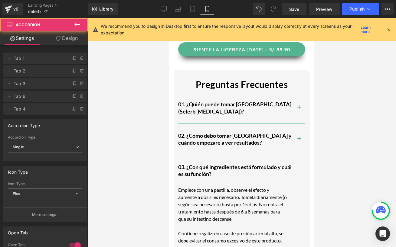
click at [228, 187] on p "Empiece con una pastilla, observe el efecto y aumente a dos si es necesario. Tó…" at bounding box center [232, 205] width 109 height 36
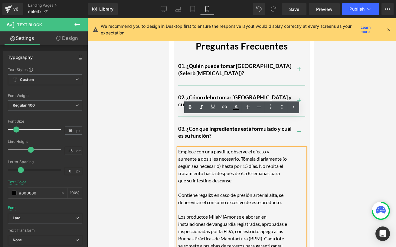
scroll to position [1228, 0]
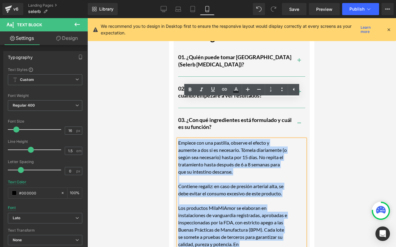
drag, startPoint x: 270, startPoint y: 220, endPoint x: 176, endPoint y: 102, distance: 151.2
click at [176, 102] on div "Preguntas Frecuentes Text Block 01. ¿Quién puede tomar [GEOGRAPHIC_DATA] (Seler…" at bounding box center [242, 180] width 136 height 315
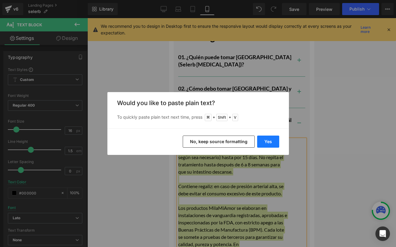
click at [258, 139] on button "Yes" at bounding box center [268, 142] width 22 height 12
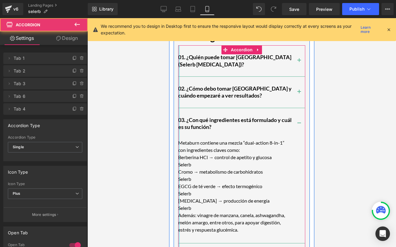
click at [179, 117] on div at bounding box center [179, 173] width 2 height 257
click at [180, 154] on p "Berberina HCl → control de apetito y glucosa" at bounding box center [232, 157] width 109 height 7
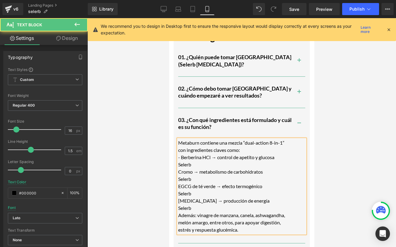
click at [179, 168] on p "Cromo → metabolismo de carbohidratos" at bounding box center [232, 171] width 109 height 7
click at [178, 183] on p "EGCG de té verde → efecto termogénico" at bounding box center [232, 186] width 109 height 7
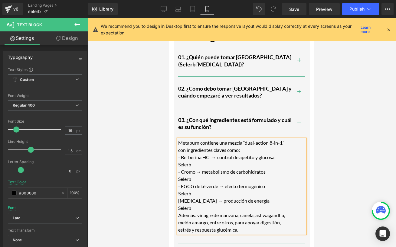
click at [178, 197] on p "[MEDICAL_DATA] → producción de energía" at bounding box center [232, 200] width 109 height 7
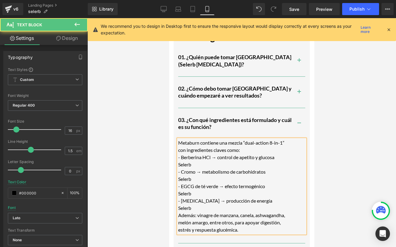
click at [179, 212] on p "Además: vinagre de manzana, canela, ashwagandha, melón amargo, entre otros, par…" at bounding box center [232, 223] width 109 height 22
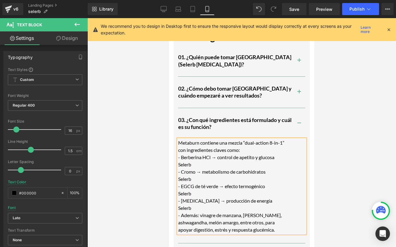
click at [136, 175] on div at bounding box center [241, 132] width 308 height 229
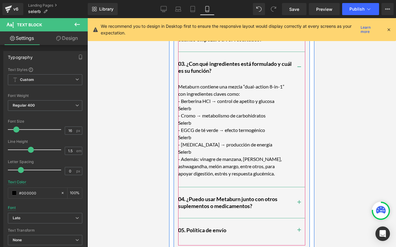
scroll to position [1282, 0]
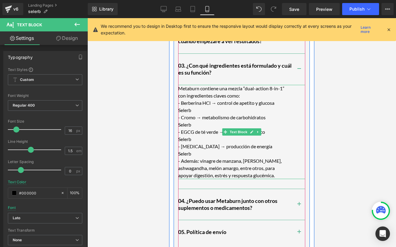
click at [200, 150] on p "Selerb" at bounding box center [232, 153] width 109 height 7
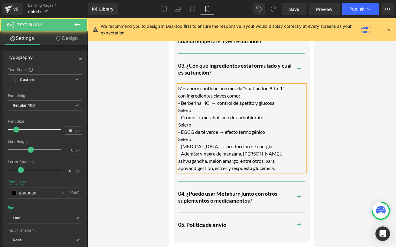
click at [198, 136] on p "Selerb" at bounding box center [232, 139] width 109 height 7
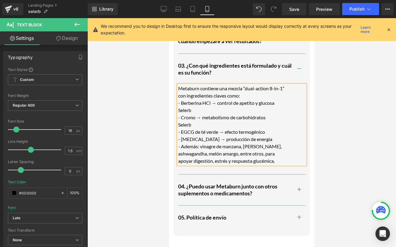
click at [192, 121] on p "Selerb" at bounding box center [232, 124] width 109 height 7
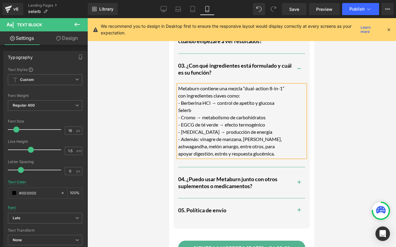
click at [202, 107] on p "Selerb" at bounding box center [232, 110] width 109 height 7
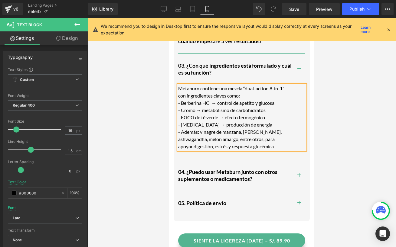
click at [243, 85] on p "Metaburn contiene una mezcla “dual-action 8-in-1” con ingredientes claves como:" at bounding box center [232, 92] width 109 height 15
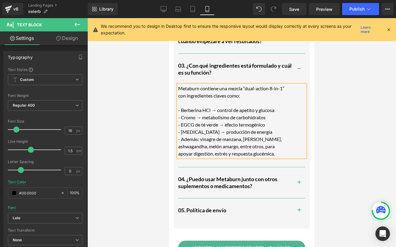
click at [298, 167] on button "button" at bounding box center [299, 182] width 12 height 31
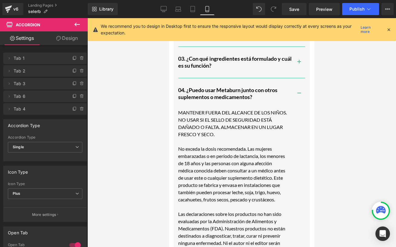
scroll to position [1309, 0]
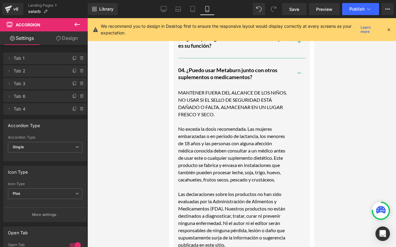
click at [226, 202] on p "Las declaraciones sobre los productos no han sido evaluadas por la Administraci…" at bounding box center [232, 220] width 109 height 58
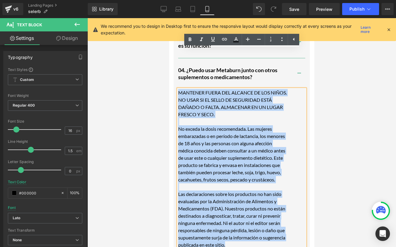
drag, startPoint x: 226, startPoint y: 207, endPoint x: 178, endPoint y: 54, distance: 159.8
click at [178, 89] on div "MANTENER FUERA DEL ALCANCE DE LOS NIÑOS. NO USAR SI EL SELLO DE SEGURIDAD ESTÁ …" at bounding box center [241, 169] width 127 height 160
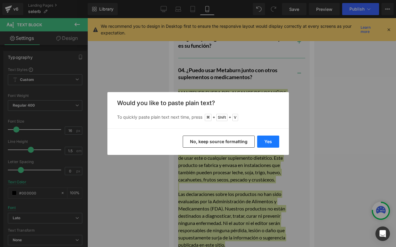
click at [260, 141] on button "Yes" at bounding box center [268, 142] width 22 height 12
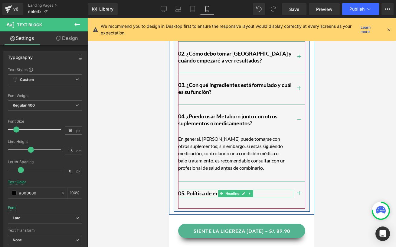
scroll to position [1247, 0]
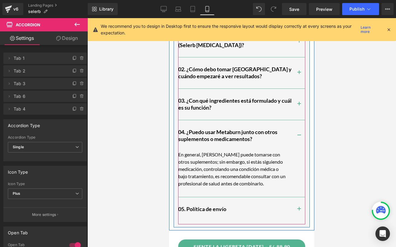
click at [297, 120] on button "button" at bounding box center [299, 135] width 12 height 31
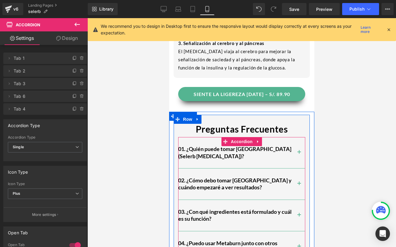
scroll to position [1135, 0]
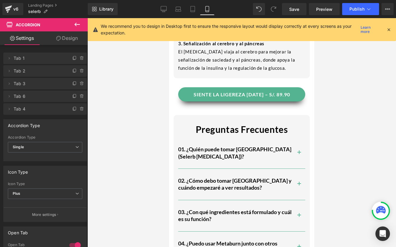
click at [337, 100] on div at bounding box center [241, 132] width 308 height 229
click at [294, 8] on span "Save" at bounding box center [294, 9] width 10 height 6
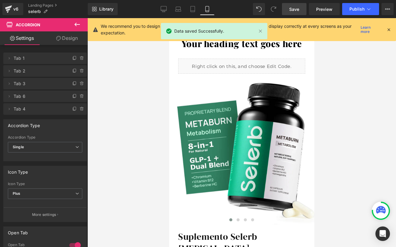
scroll to position [0, 0]
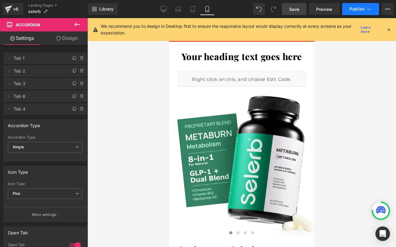
click at [351, 10] on span "Publish" at bounding box center [356, 9] width 15 height 5
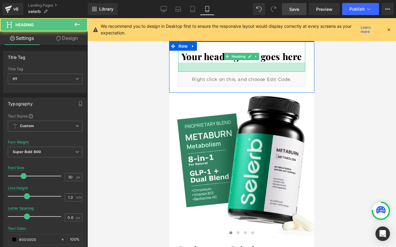
click at [219, 65] on div at bounding box center [241, 67] width 127 height 9
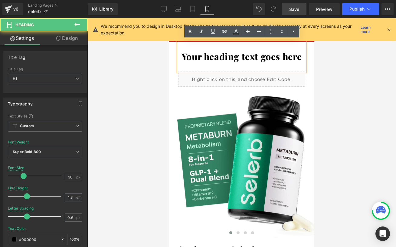
click at [211, 59] on h1 "Your heading text goes here" at bounding box center [241, 57] width 127 height 12
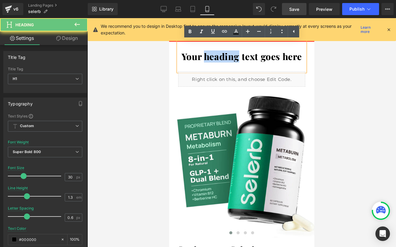
click at [211, 59] on h1 "Your heading text goes here" at bounding box center [241, 57] width 127 height 12
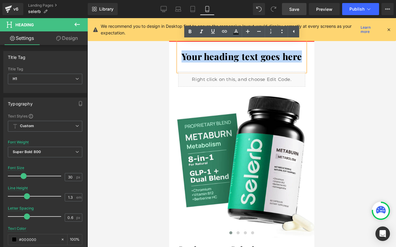
drag, startPoint x: 184, startPoint y: 57, endPoint x: 301, endPoint y: 60, distance: 117.3
click at [301, 60] on h1 "Your heading text goes here" at bounding box center [241, 57] width 127 height 12
paste div
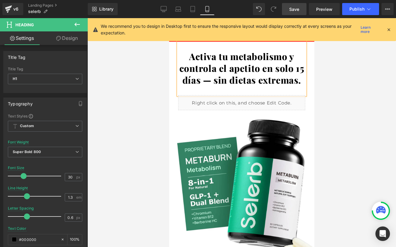
click at [334, 96] on div at bounding box center [241, 132] width 308 height 229
click at [291, 11] on span "Save" at bounding box center [294, 9] width 10 height 6
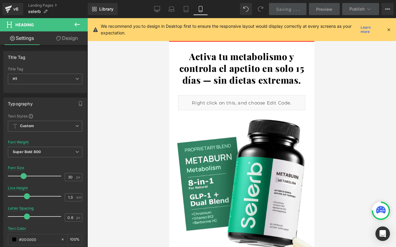
click at [388, 28] on icon at bounding box center [388, 29] width 5 height 5
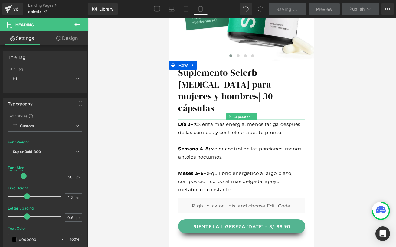
scroll to position [306, 0]
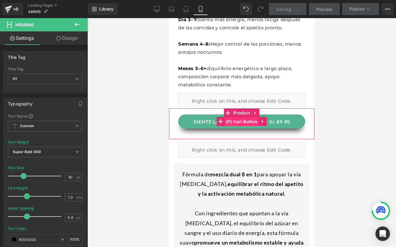
click at [249, 117] on span "(P) Cart Button" at bounding box center [241, 121] width 34 height 9
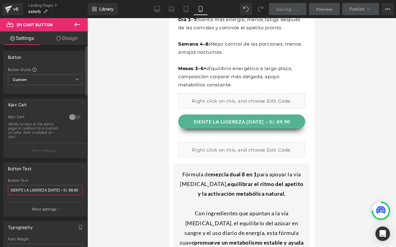
drag, startPoint x: 11, startPoint y: 190, endPoint x: 56, endPoint y: 190, distance: 45.4
click at [56, 190] on input "SIENTE LA LIGEREZA [DATE] – S/. 89.90" at bounding box center [45, 190] width 74 height 10
type input "ACTIVA TU METABOLISMO – S/. 89.90"
drag, startPoint x: 11, startPoint y: 189, endPoint x: 57, endPoint y: 190, distance: 45.7
click at [57, 190] on input "ACTIVA TU METABOLISMO – S/. 89.90" at bounding box center [45, 190] width 74 height 10
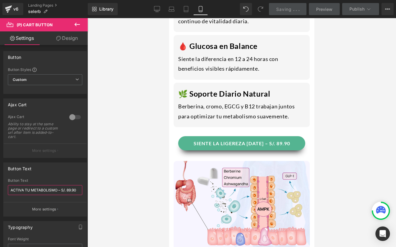
scroll to position [838, 0]
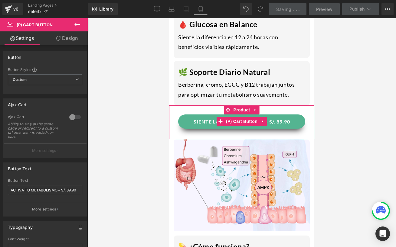
click at [197, 115] on button "SIENTE LA LIGEREZA [DATE] – S/. 89.90" at bounding box center [241, 122] width 127 height 14
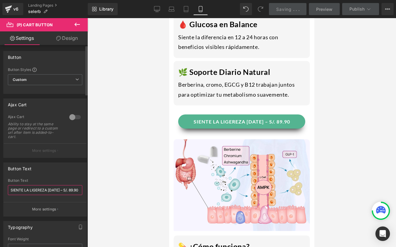
drag, startPoint x: 11, startPoint y: 189, endPoint x: 56, endPoint y: 189, distance: 45.0
click at [56, 189] on input "SIENTE LA LIGEREZA [DATE] – S/. 89.90" at bounding box center [45, 190] width 74 height 10
type input "ACTIVA TU METABOLISMO – S/. 89.90"
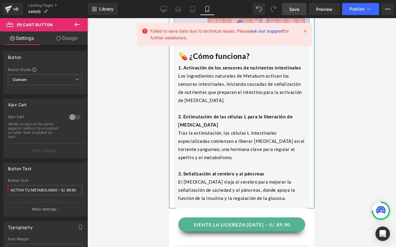
scroll to position [1044, 0]
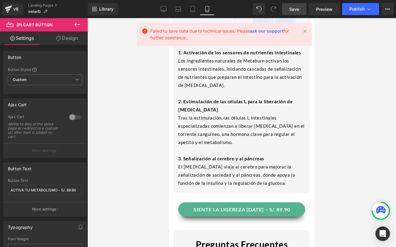
click at [202, 203] on button "SIENTE LA LIGEREZA [DATE] – S/. 89.90" at bounding box center [241, 210] width 127 height 14
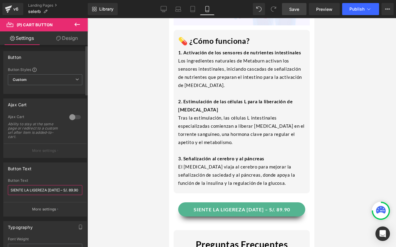
drag, startPoint x: 12, startPoint y: 190, endPoint x: 48, endPoint y: 189, distance: 36.0
click at [48, 189] on input "SIENTE LA LIGEREZA [DATE] – S/. 89.90" at bounding box center [45, 190] width 74 height 10
drag, startPoint x: 11, startPoint y: 190, endPoint x: 57, endPoint y: 190, distance: 46.0
click at [57, 190] on input "SIENTE LA LIGEREZA [DATE] – S/. 89.90" at bounding box center [45, 190] width 74 height 10
type input "ACTIVA TU METABOLISMO– S/. 89.90"
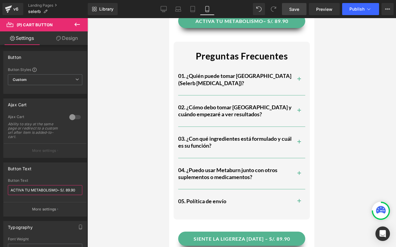
scroll to position [1236, 0]
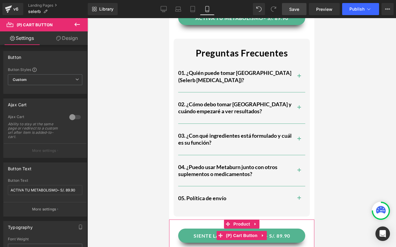
click at [190, 229] on button "SIENTE LA LIGEREZA [DATE] – S/. 89.90" at bounding box center [241, 236] width 127 height 14
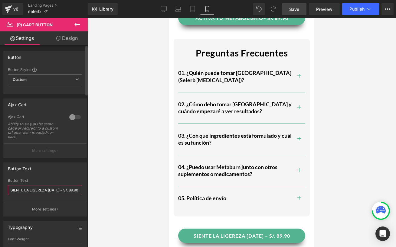
drag, startPoint x: 11, startPoint y: 188, endPoint x: 57, endPoint y: 188, distance: 46.0
click at [57, 188] on input "SIENTE LA LIGEREZA [DATE] – S/. 89.90" at bounding box center [45, 190] width 74 height 10
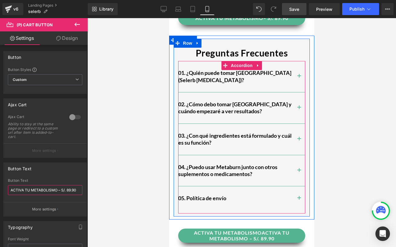
scroll to position [0, 0]
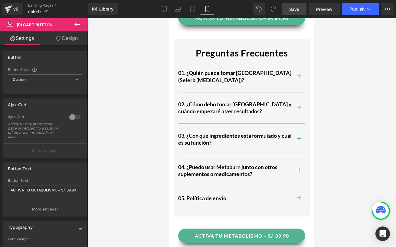
type input "ACTIVA TU METABOLISMO – S/. 89.90"
click at [299, 9] on span "Save" at bounding box center [294, 9] width 10 height 6
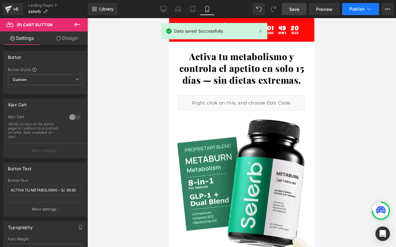
click at [358, 11] on span "Publish" at bounding box center [356, 9] width 15 height 5
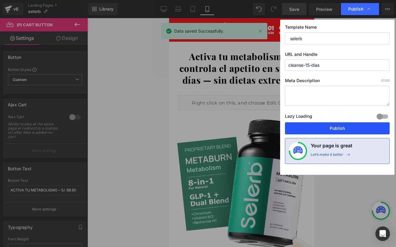
click at [318, 127] on button "Publish" at bounding box center [337, 128] width 105 height 12
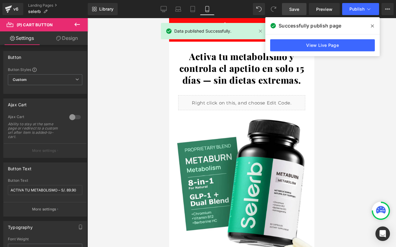
click at [372, 25] on icon at bounding box center [372, 25] width 3 height 3
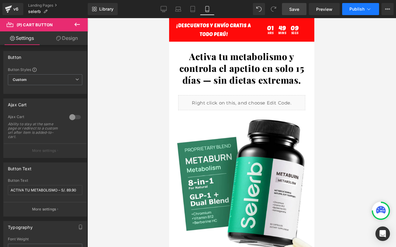
click at [375, 10] on button "Publish" at bounding box center [360, 9] width 37 height 12
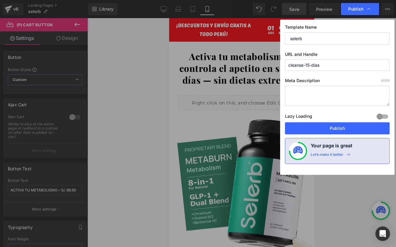
drag, startPoint x: 322, startPoint y: 65, endPoint x: 271, endPoint y: 65, distance: 50.8
click at [271, 65] on div "Publish Template Name selerb URL and Handle cleanse-15-dias Meta Description 0 …" at bounding box center [198, 123] width 396 height 247
type input "metaburn"
click at [297, 128] on button "Publish" at bounding box center [337, 128] width 105 height 12
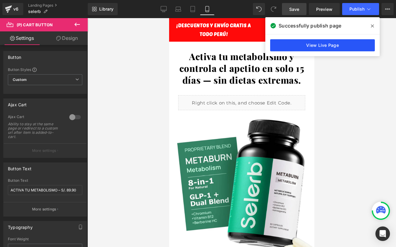
click at [316, 43] on link "View Live Page" at bounding box center [322, 45] width 105 height 12
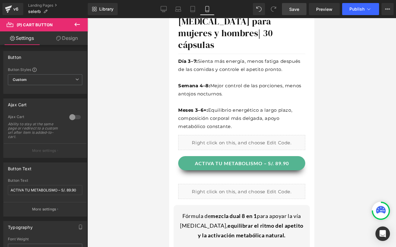
scroll to position [285, 0]
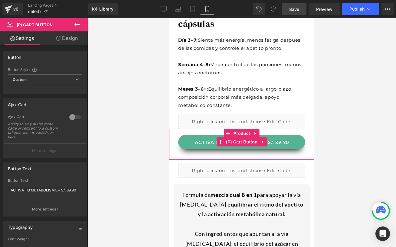
click at [204, 135] on button "ACTIVA TU METABOLISMO – S/. 89.90" at bounding box center [241, 142] width 127 height 14
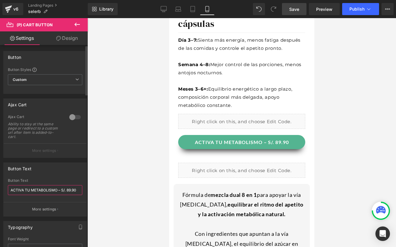
click at [12, 190] on input "ACTIVA TU METABOLISMO – S/. 89.90" at bounding box center [45, 190] width 74 height 10
type input "ACTIVA TU METABOLISMO - S/. 89.90"
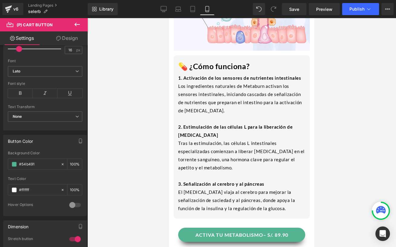
scroll to position [1110, 0]
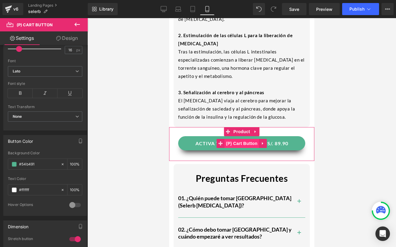
click at [238, 139] on span "(P) Cart Button" at bounding box center [241, 143] width 34 height 9
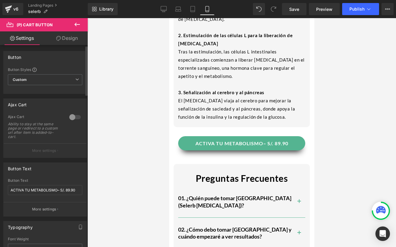
scroll to position [10, 0]
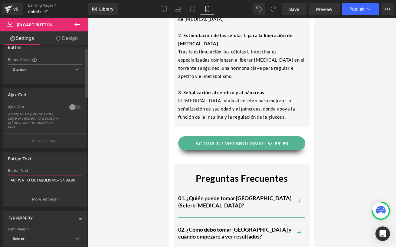
click at [58, 180] on input "ACTIVA TU METABOLISMO– S/. 89.90" at bounding box center [45, 180] width 74 height 10
type input "ACTIVA TU METABOLISMO - S/. 89.90"
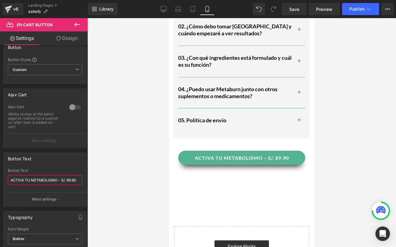
scroll to position [1326, 0]
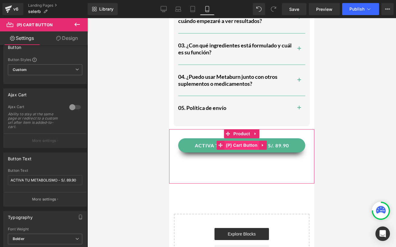
click at [247, 141] on span "(P) Cart Button" at bounding box center [241, 145] width 34 height 9
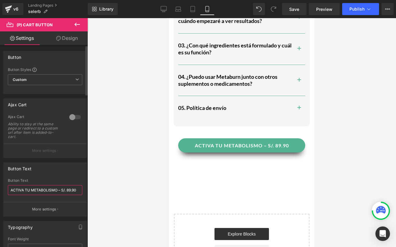
click at [60, 191] on input "ACTIVA TU METABOLISMO – S/. 89.90" at bounding box center [45, 190] width 74 height 10
type input "ACTIVA TU METABOLISMO - S/. 89.90"
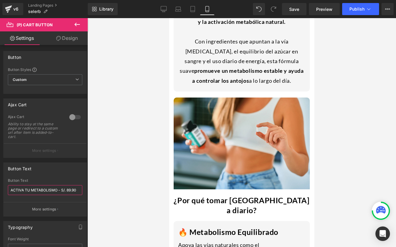
scroll to position [357, 0]
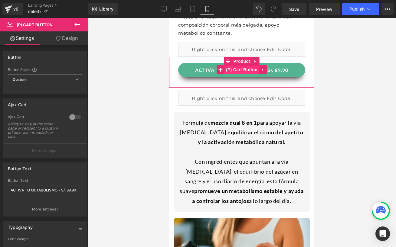
click at [232, 65] on span "(P) Cart Button" at bounding box center [241, 69] width 34 height 9
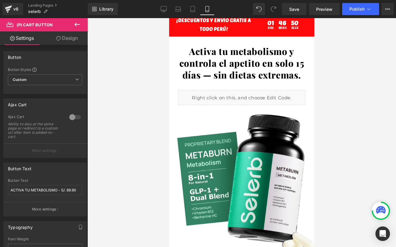
scroll to position [0, 0]
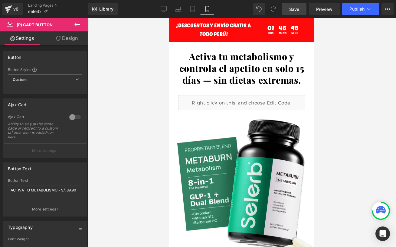
click at [290, 13] on link "Save" at bounding box center [294, 9] width 24 height 12
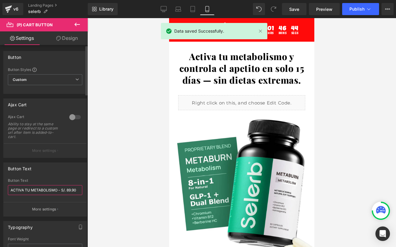
click at [58, 192] on input "ACTIVA TU METABOLISMO - S/. 89.90" at bounding box center [45, 190] width 74 height 10
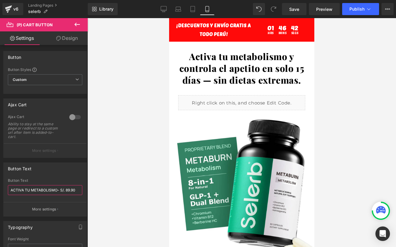
type input "ACTIVA TU METABOLISMO-S/. 89.90"
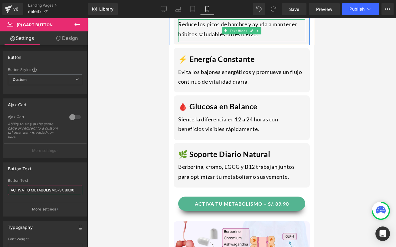
scroll to position [767, 0]
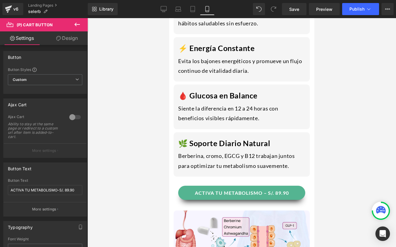
click at [244, 186] on div "ACTIVA TU METABOLISMO – S/. 89.90 (P) Cart Button" at bounding box center [241, 193] width 127 height 14
click at [60, 191] on input "ACTIVA TU METABOLISMO – S/. 89.90" at bounding box center [45, 190] width 74 height 10
type input "ACTIVA TU METABOLISMO-S/. 89.90"
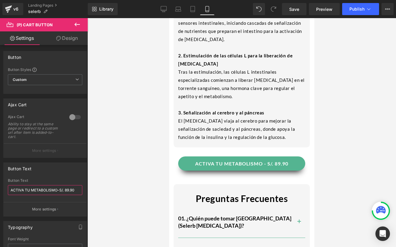
scroll to position [1095, 0]
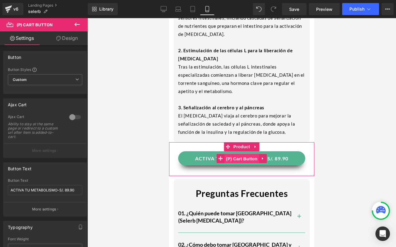
click at [248, 154] on span "(P) Cart Button" at bounding box center [241, 158] width 34 height 9
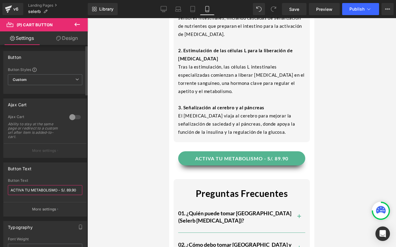
click at [60, 191] on input "ACTIVA TU METABOLISMO - S/. 89.90" at bounding box center [45, 190] width 74 height 10
type input "ACTIVA TU METABOLISMO-S/. 89.90"
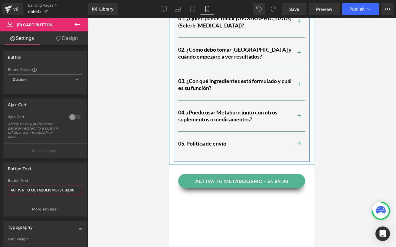
scroll to position [1329, 0]
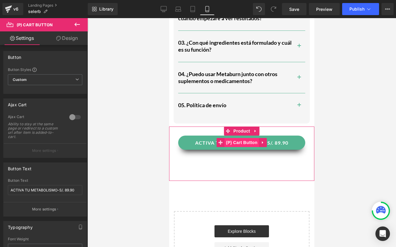
click at [244, 138] on span "(P) Cart Button" at bounding box center [241, 142] width 34 height 9
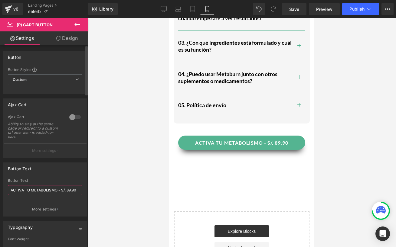
click at [61, 189] on input "ACTIVA TU METABOLISMO - S/. 89.90" at bounding box center [45, 190] width 74 height 10
type input "ACTIVA TU METABOLISMO-S/. 89.90"
click at [300, 8] on link "Save" at bounding box center [294, 9] width 24 height 12
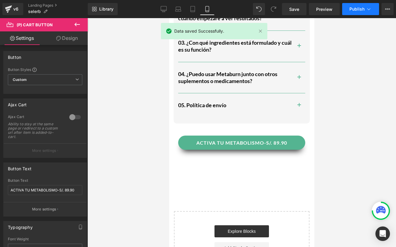
click at [357, 9] on span "Publish" at bounding box center [356, 9] width 15 height 5
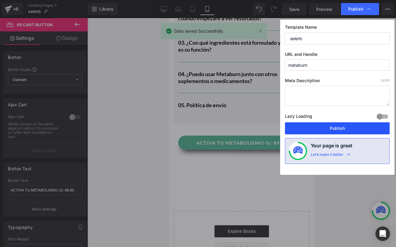
click at [352, 131] on button "Publish" at bounding box center [337, 128] width 105 height 12
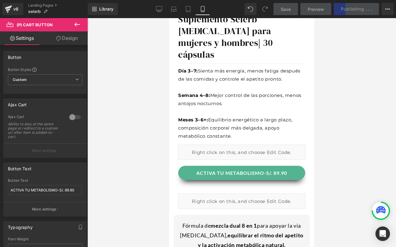
scroll to position [0, 0]
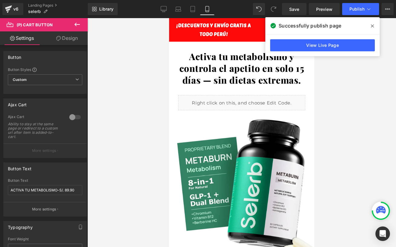
click at [372, 24] on icon at bounding box center [372, 26] width 3 height 5
